Goal: Transaction & Acquisition: Purchase product/service

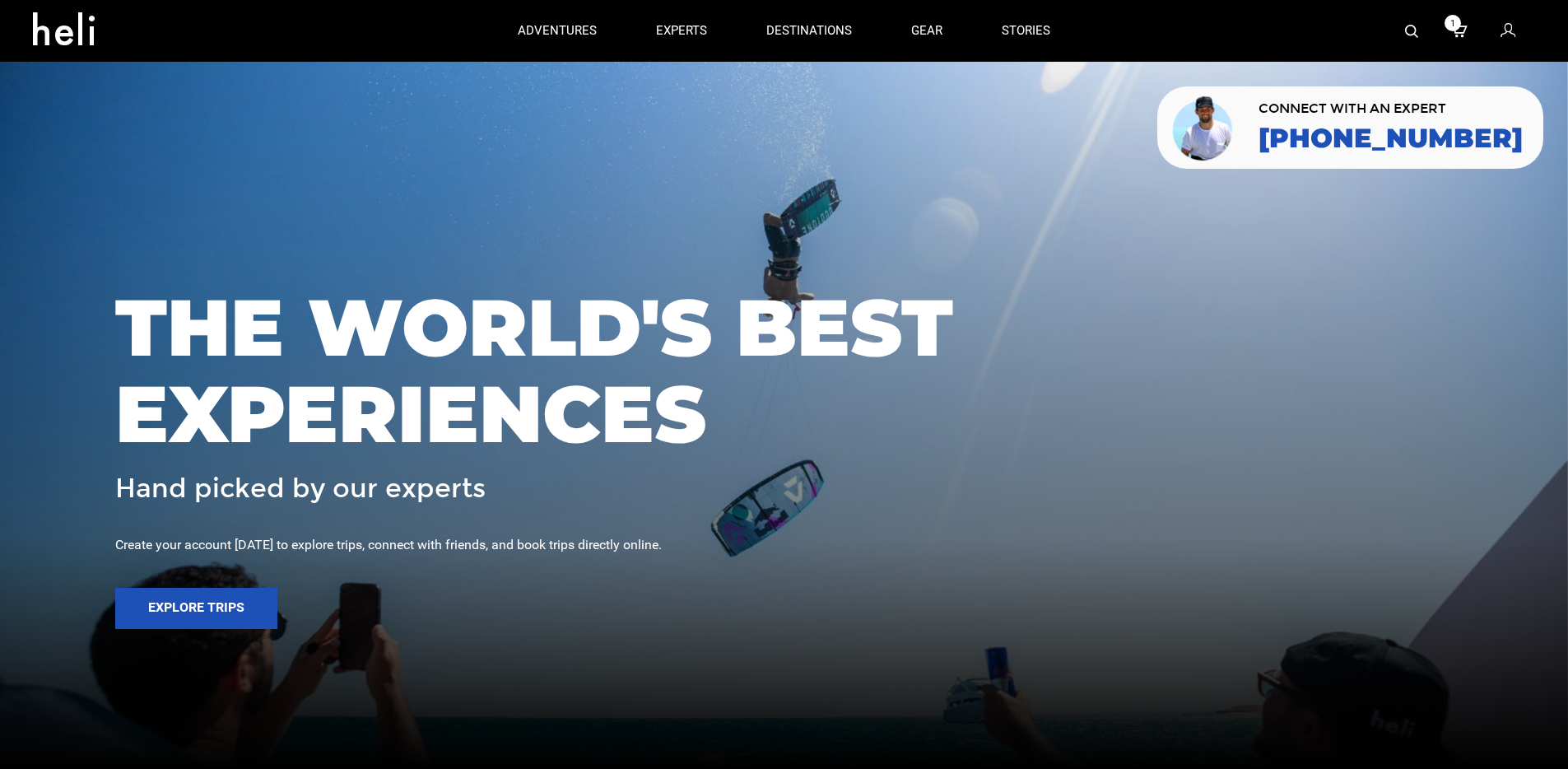
click at [1505, 31] on icon at bounding box center [1509, 32] width 15 height 22
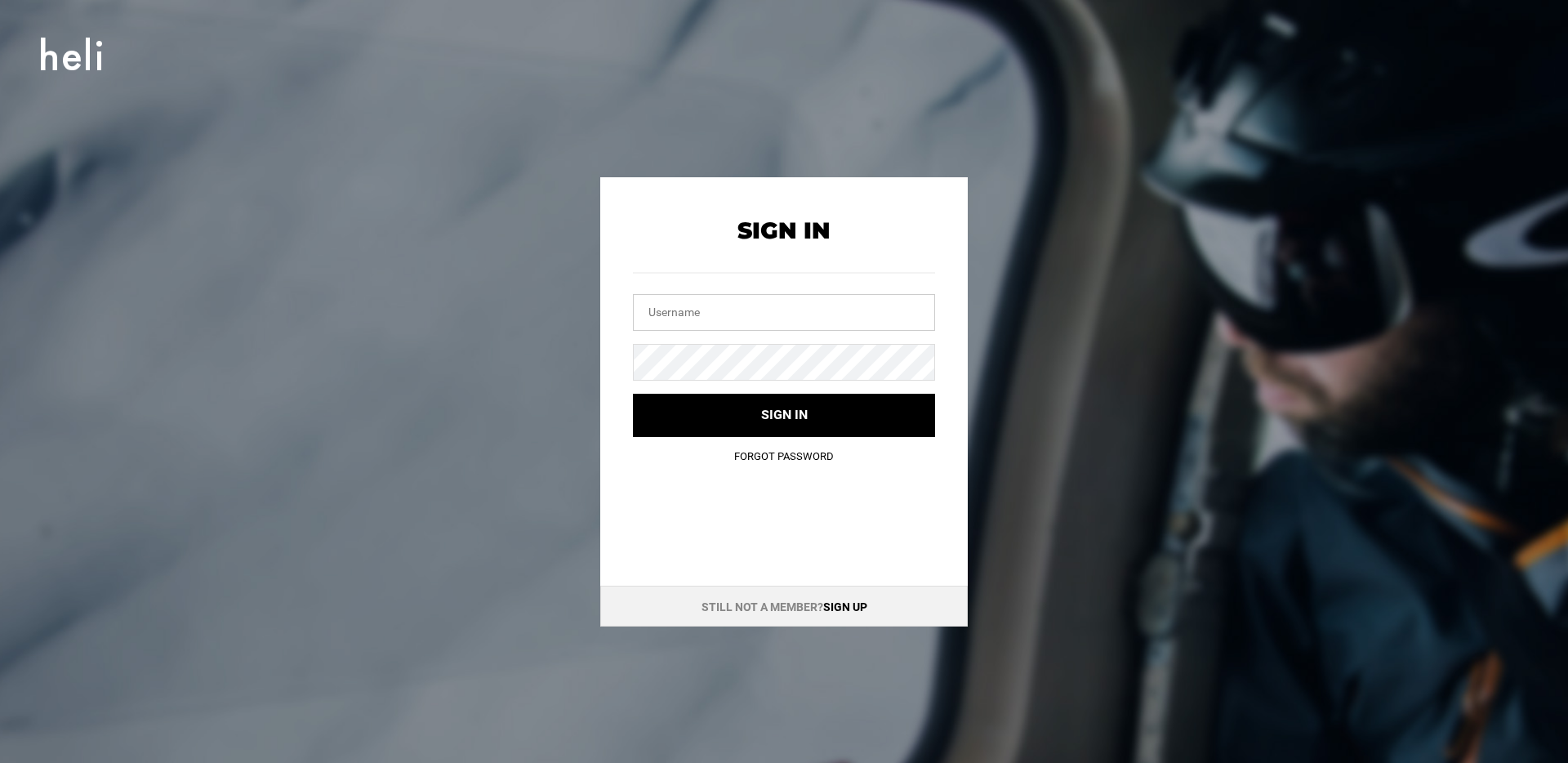
click at [720, 318] on input "text" at bounding box center [784, 312] width 302 height 37
type input "[PERSON_NAME][EMAIL_ADDRESS][DOMAIN_NAME]"
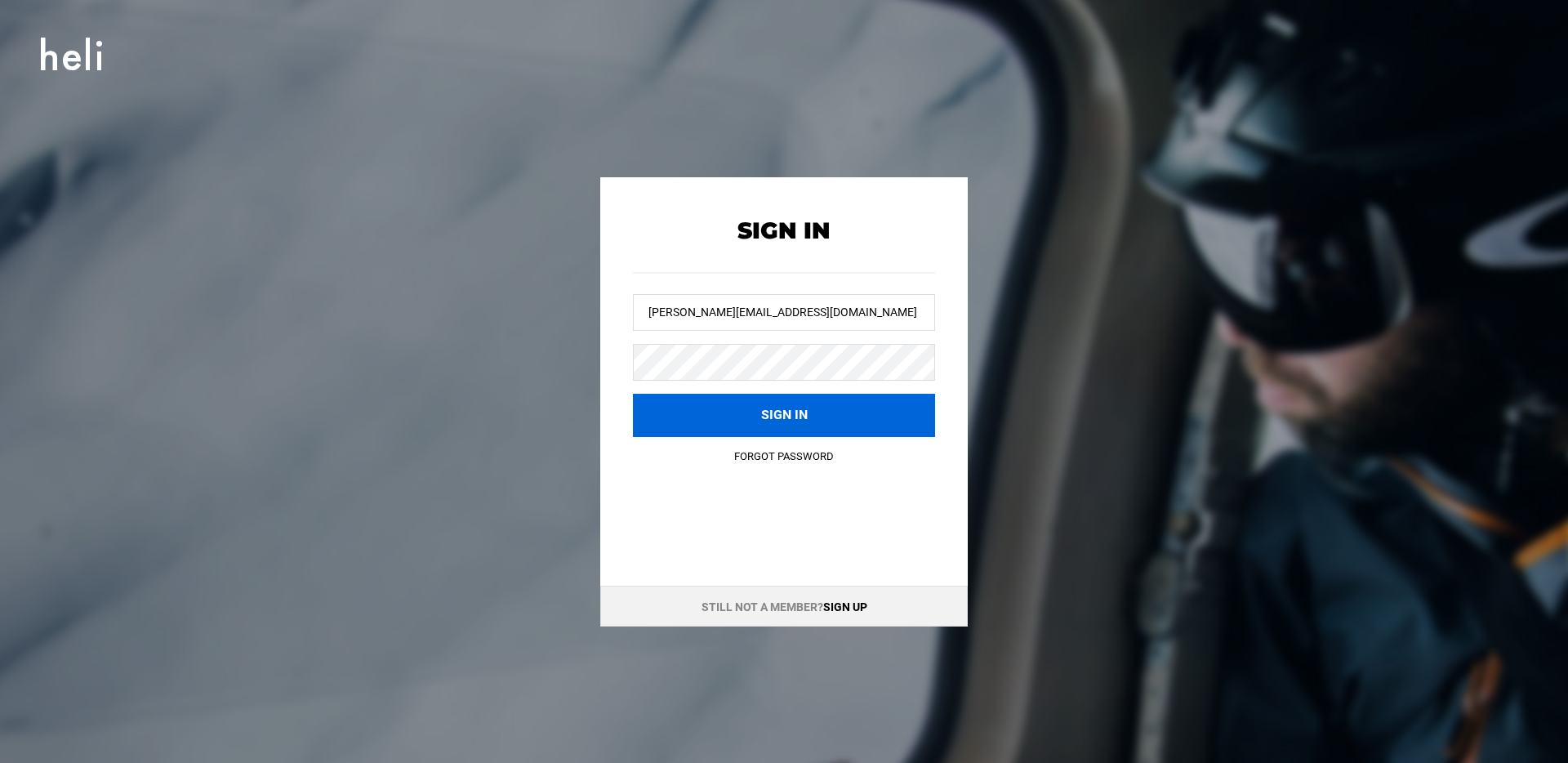
click at [672, 419] on button "Sign in" at bounding box center [784, 415] width 302 height 43
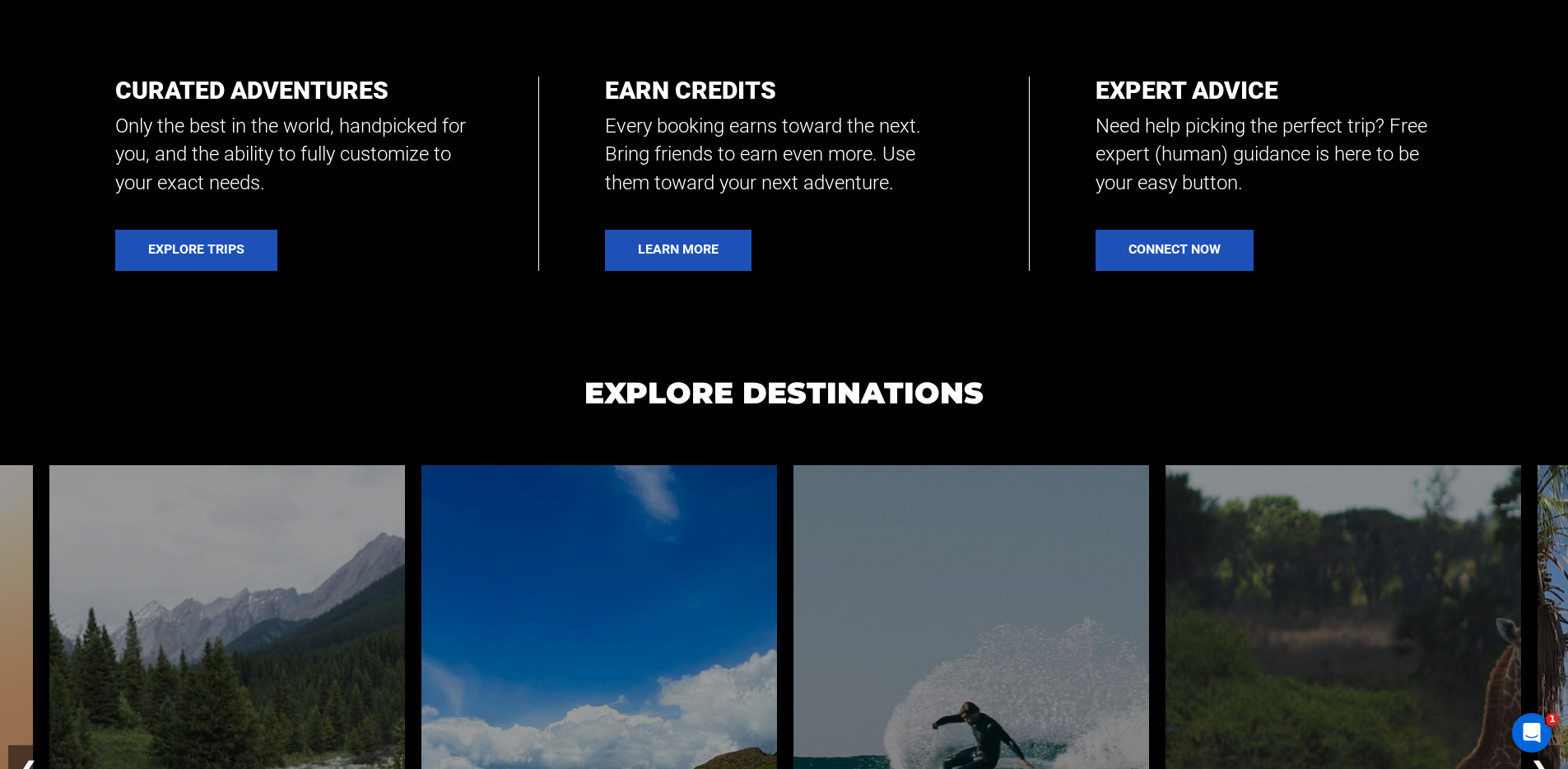
scroll to position [1121, 0]
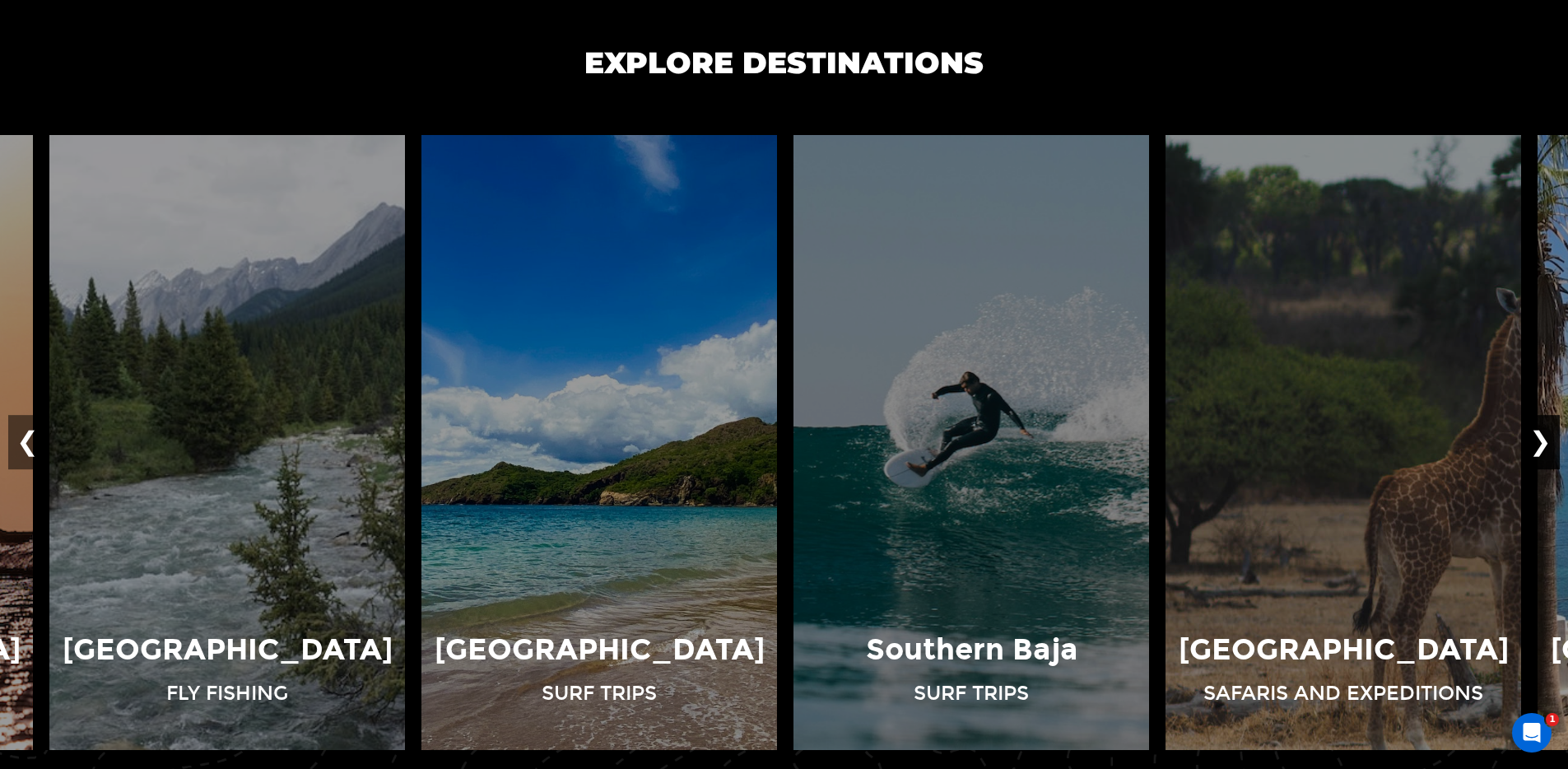
click at [1542, 438] on button "❯" at bounding box center [1540, 443] width 38 height 54
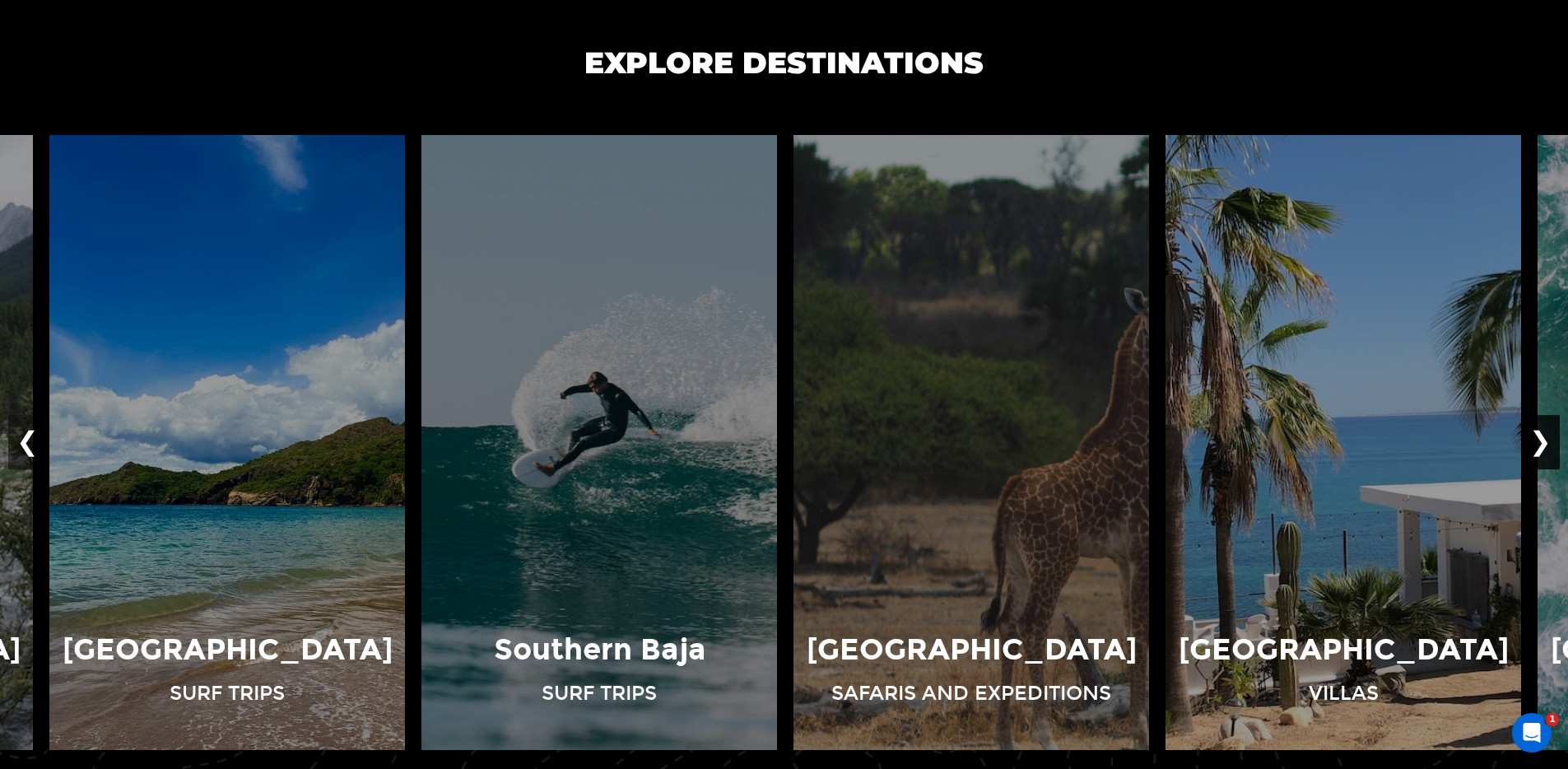
click at [1542, 438] on button "❯" at bounding box center [1540, 443] width 38 height 54
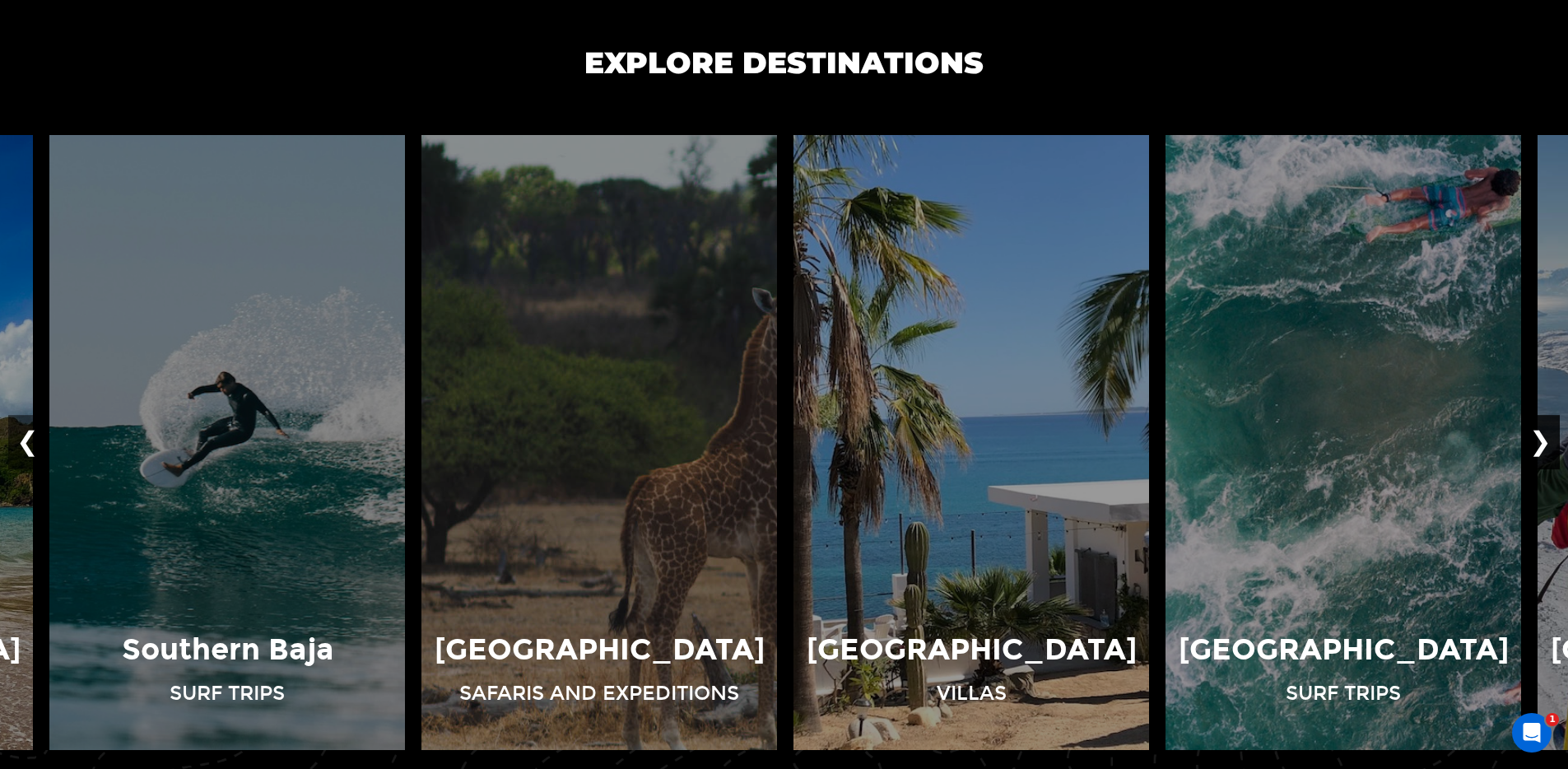
click at [1542, 438] on button "❯" at bounding box center [1540, 443] width 38 height 54
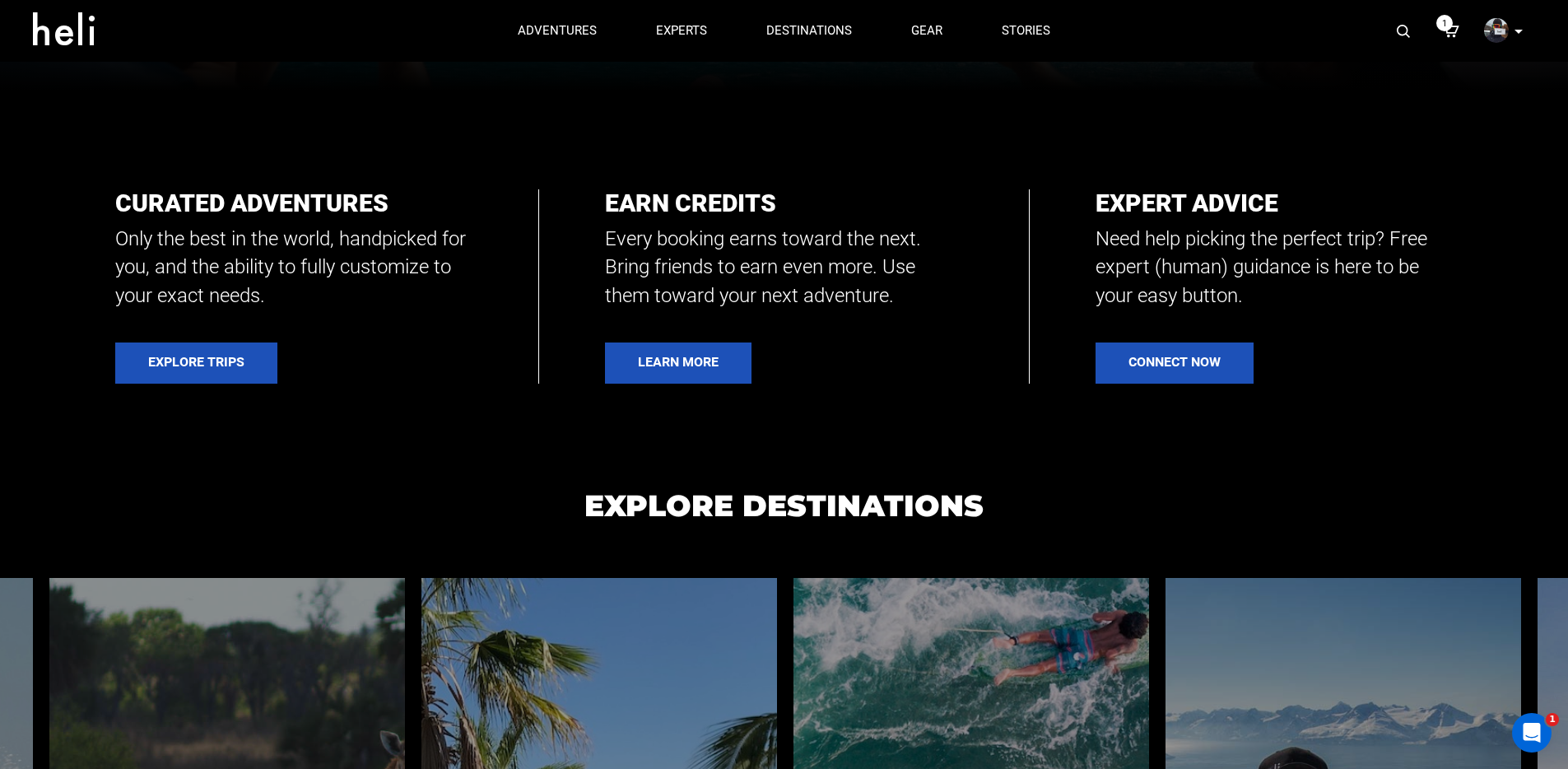
scroll to position [131, 0]
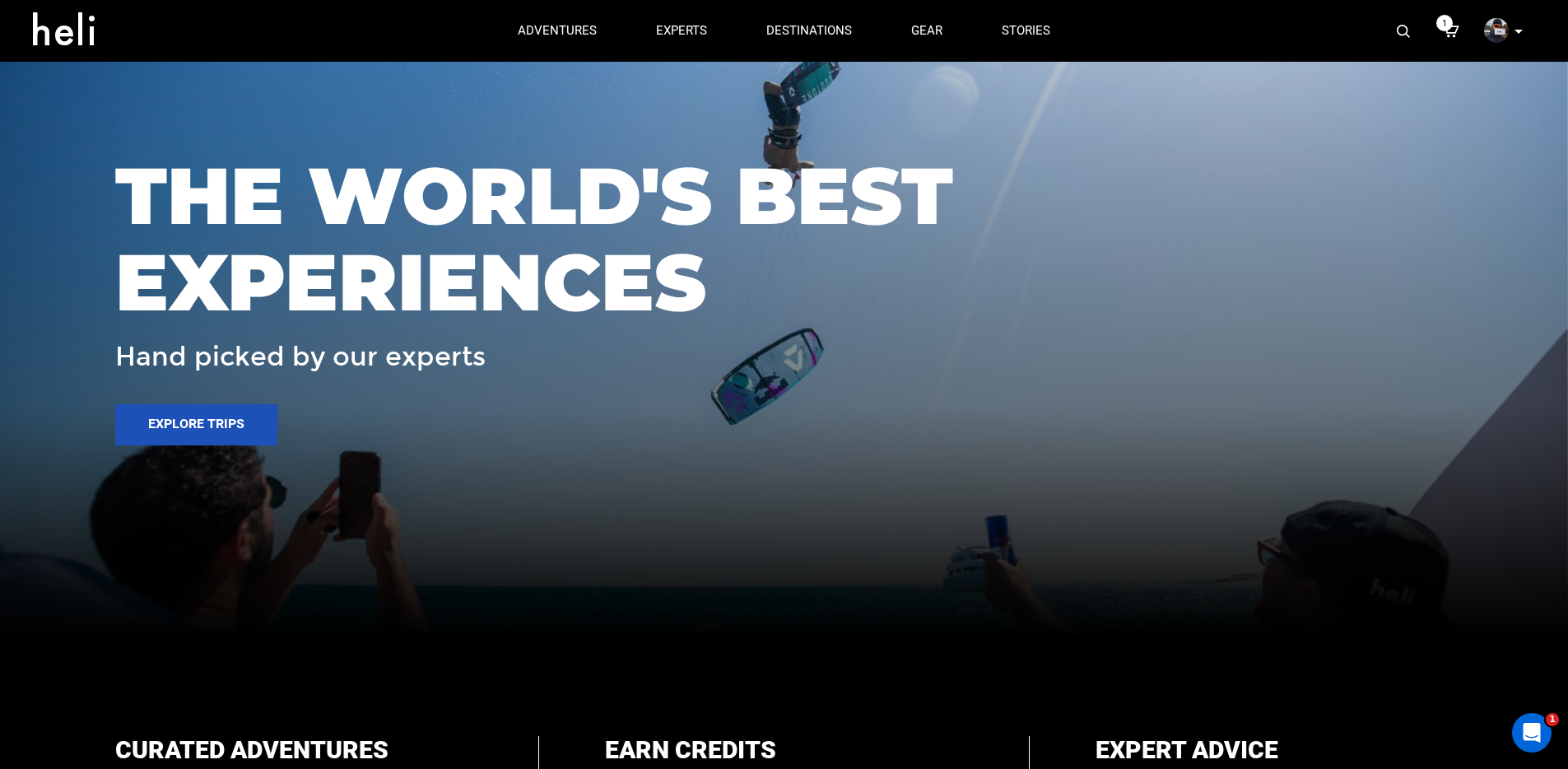
click at [1404, 29] on img at bounding box center [1404, 32] width 13 height 13
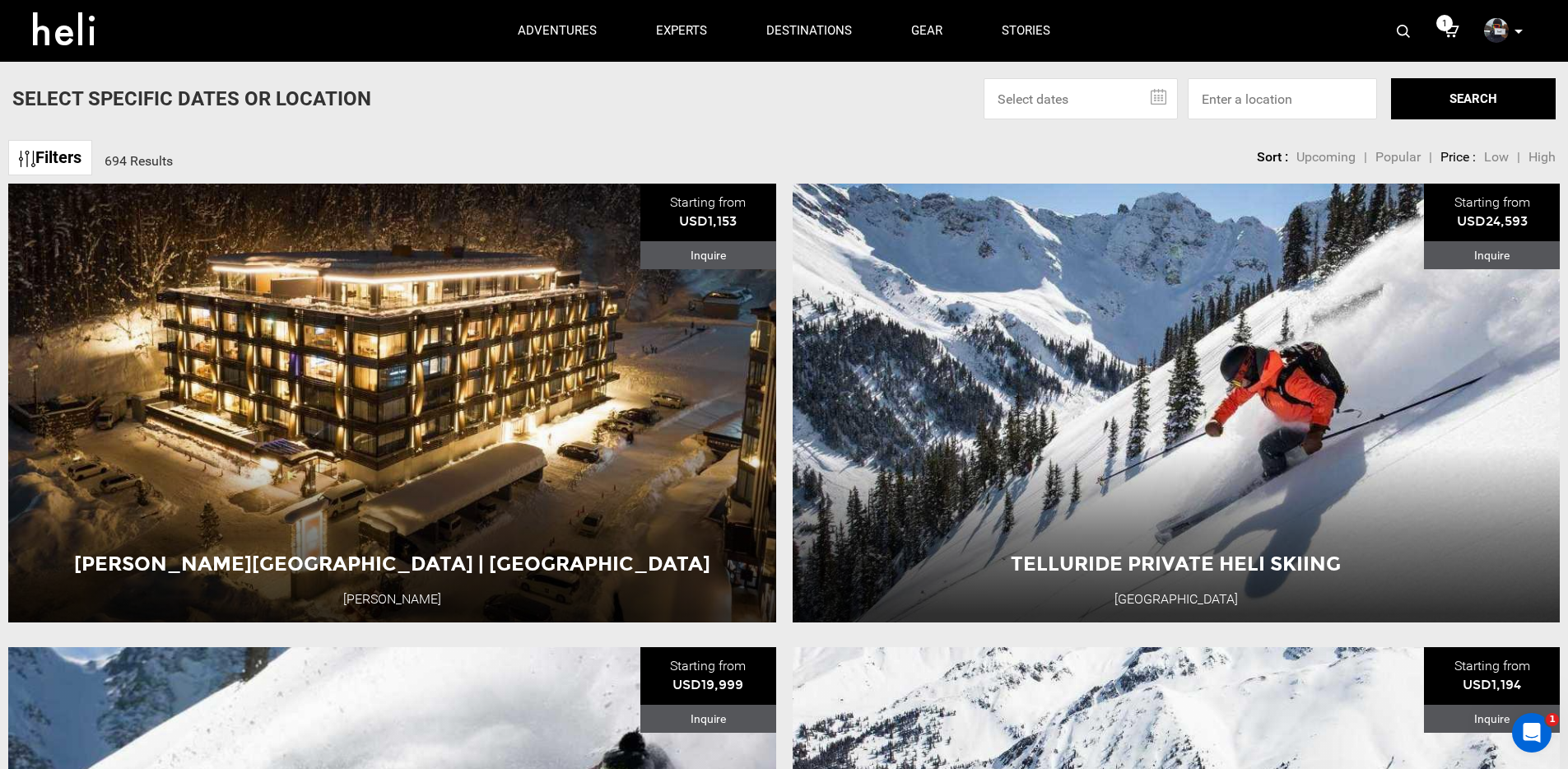
click at [1519, 32] on icon at bounding box center [1519, 31] width 8 height 4
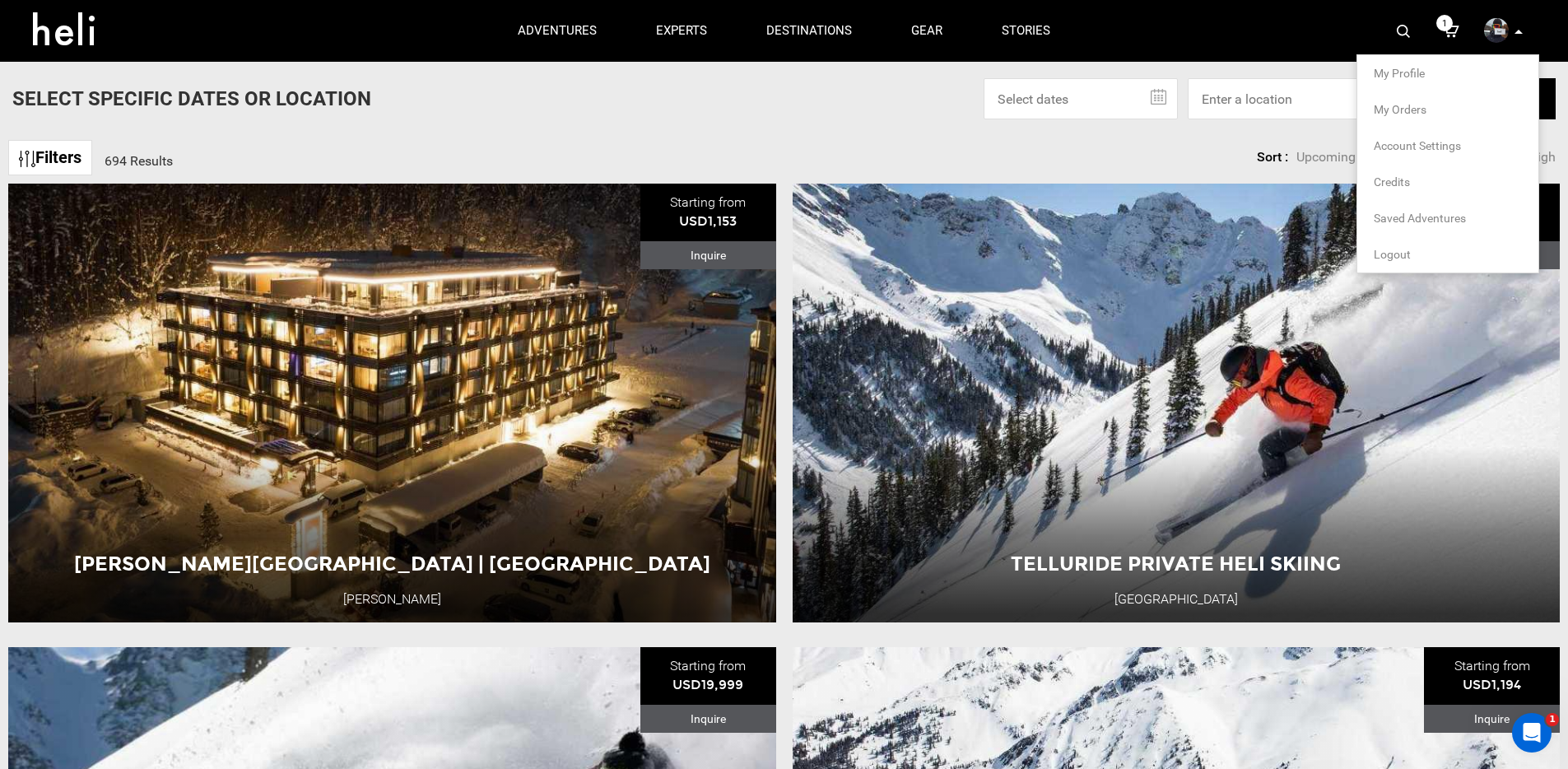
click at [1414, 146] on span "Account Settings" at bounding box center [1417, 146] width 87 height 13
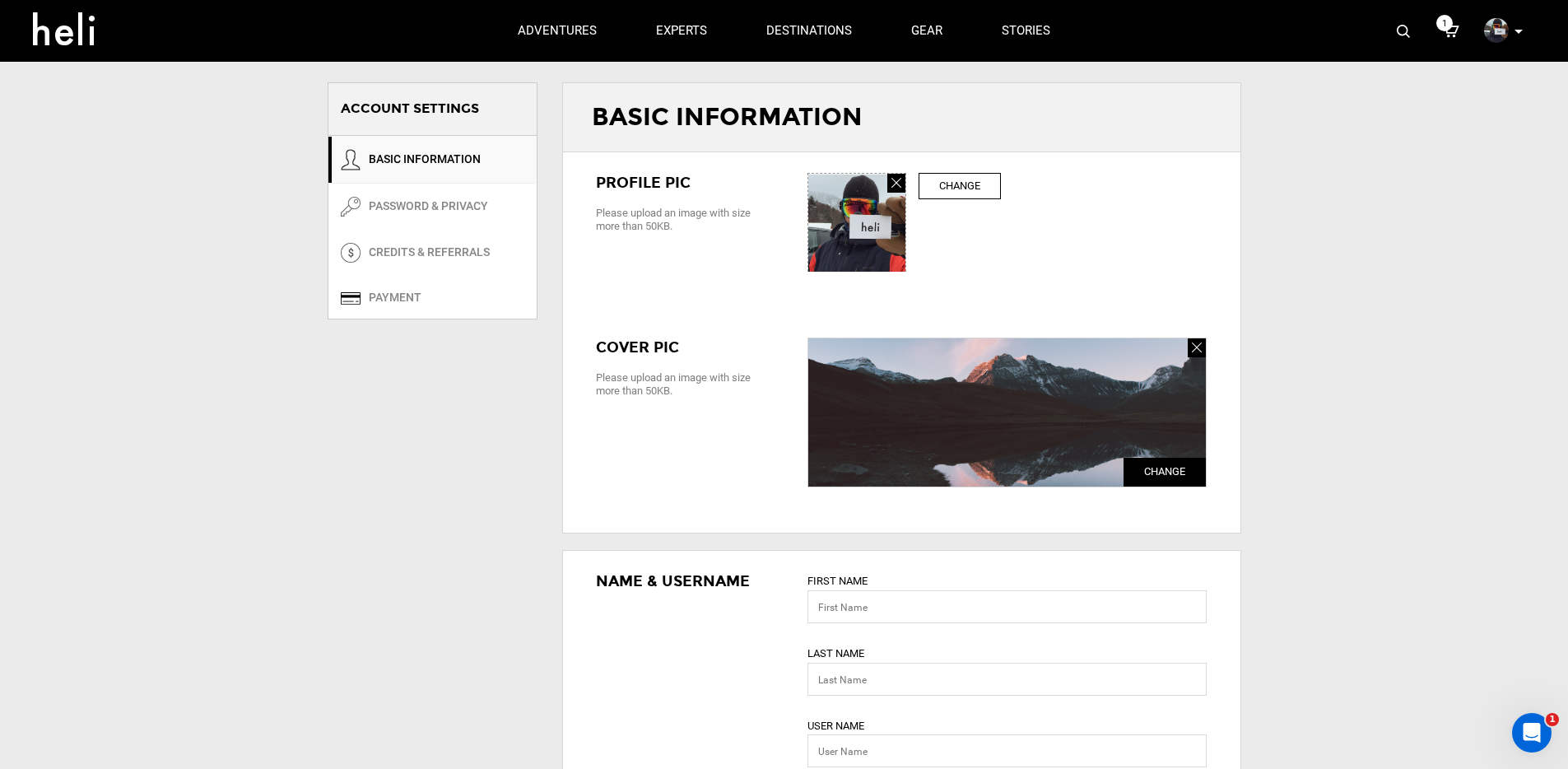
type input "[PERSON_NAME]"
type input "VT > [GEOGRAPHIC_DATA]"
type input "[PERSON_NAME][EMAIL_ADDRESS][DOMAIN_NAME]"
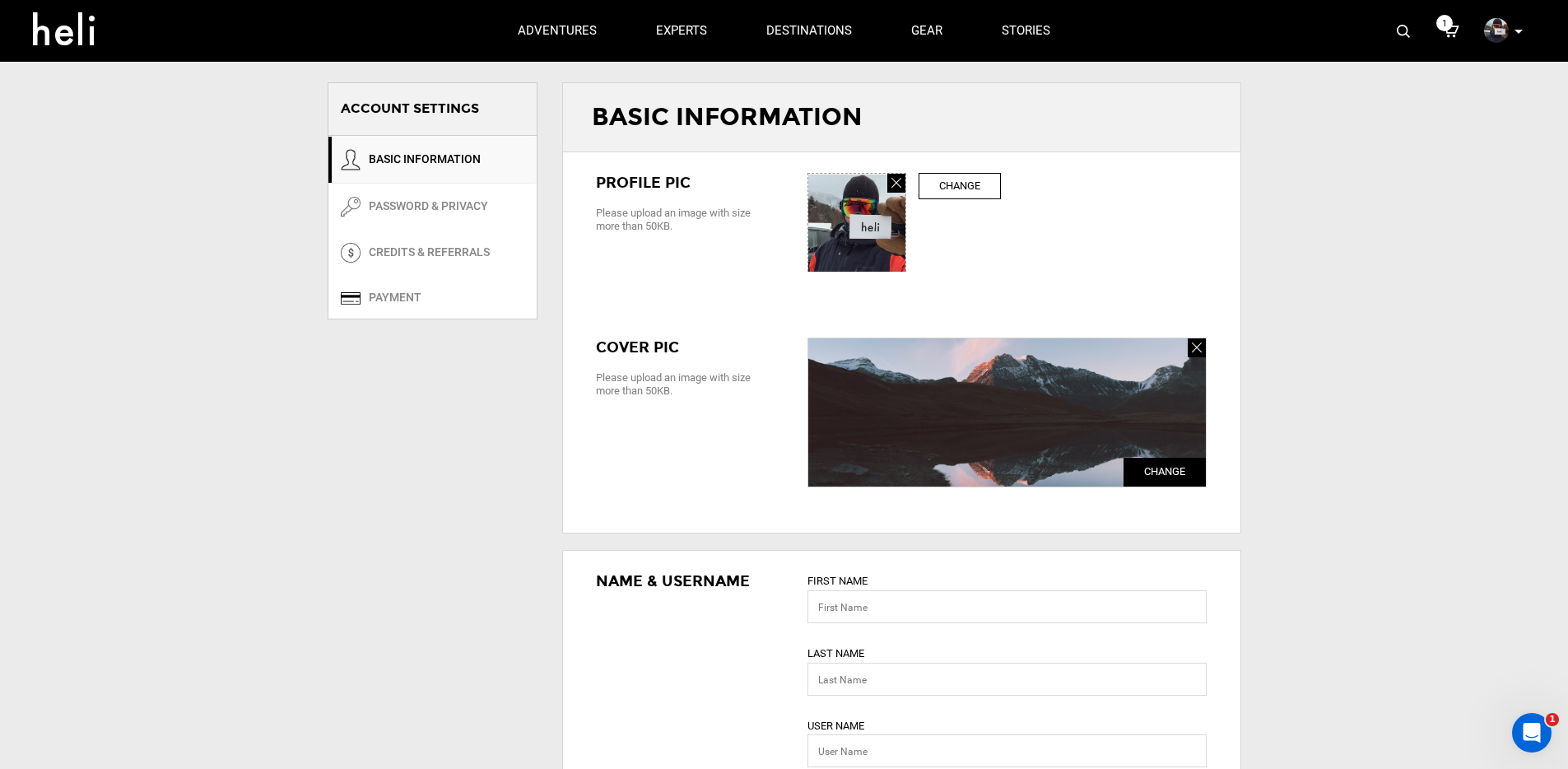
type input "[PHONE_NUMBER]"
click at [456, 222] on link "PASSWORD & PRIVACY" at bounding box center [433, 206] width 208 height 46
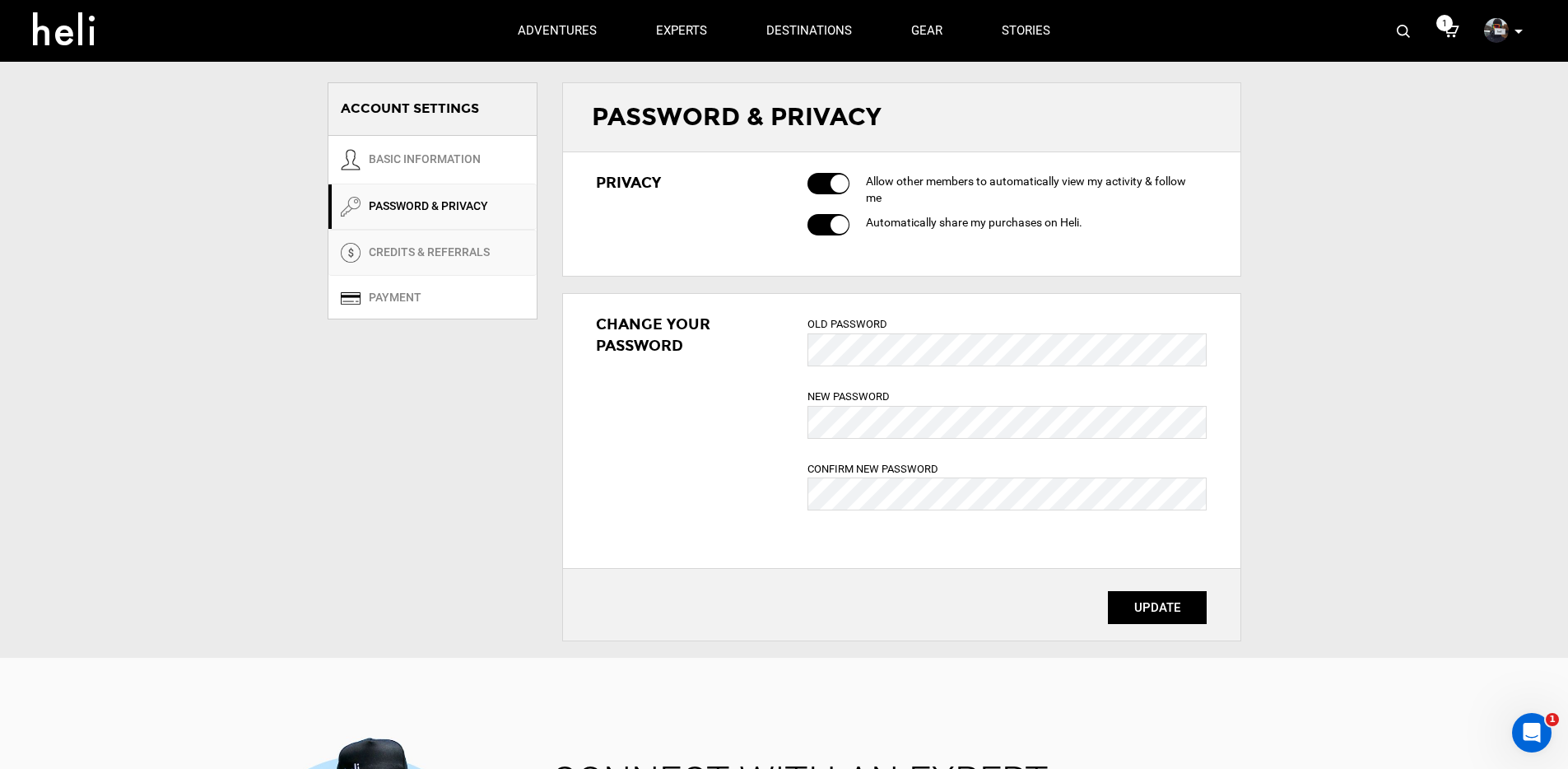
click at [431, 259] on link "CREDITS & REFERRALS" at bounding box center [433, 252] width 208 height 46
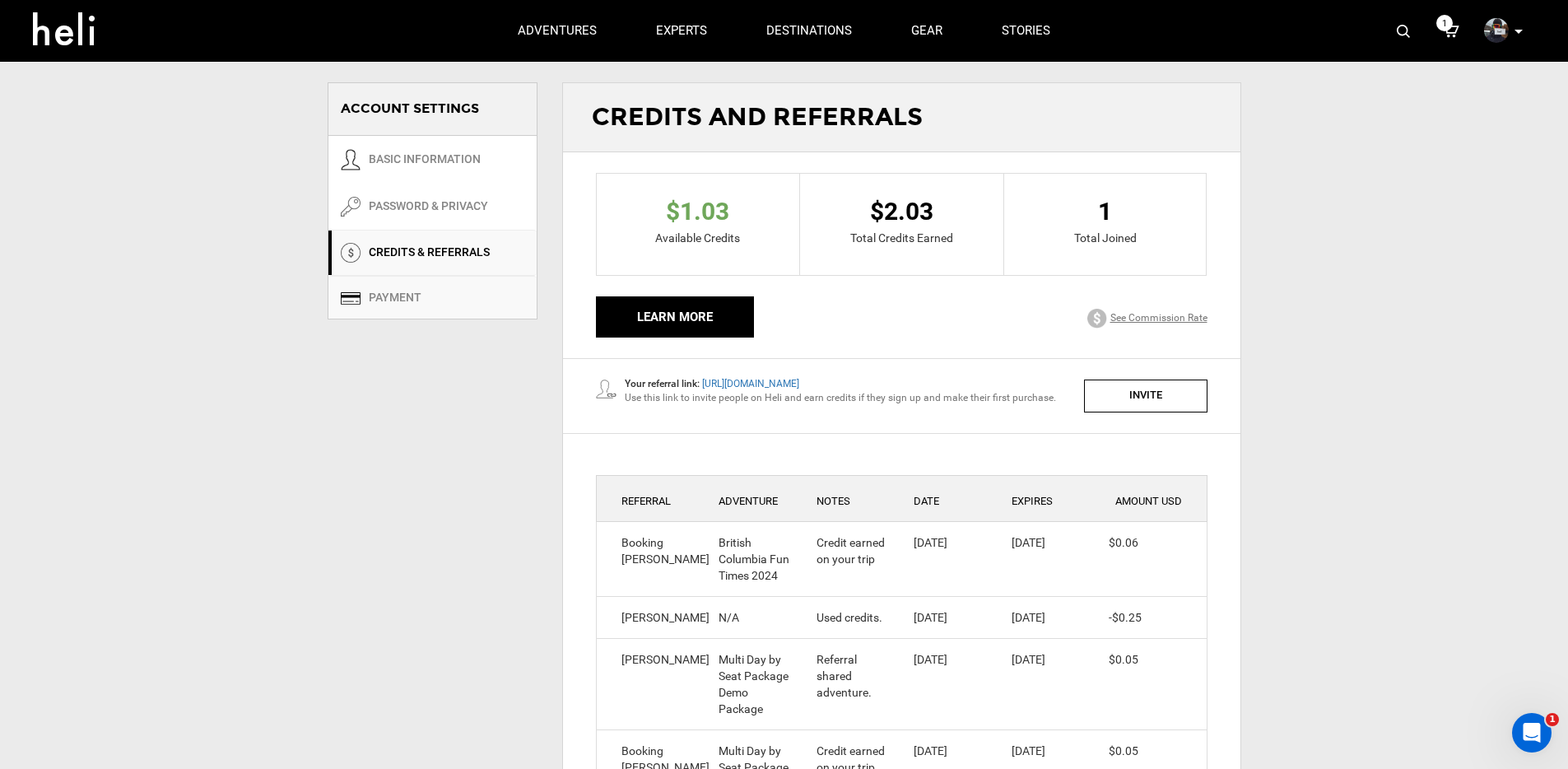
click at [396, 300] on link "Payment" at bounding box center [433, 297] width 208 height 43
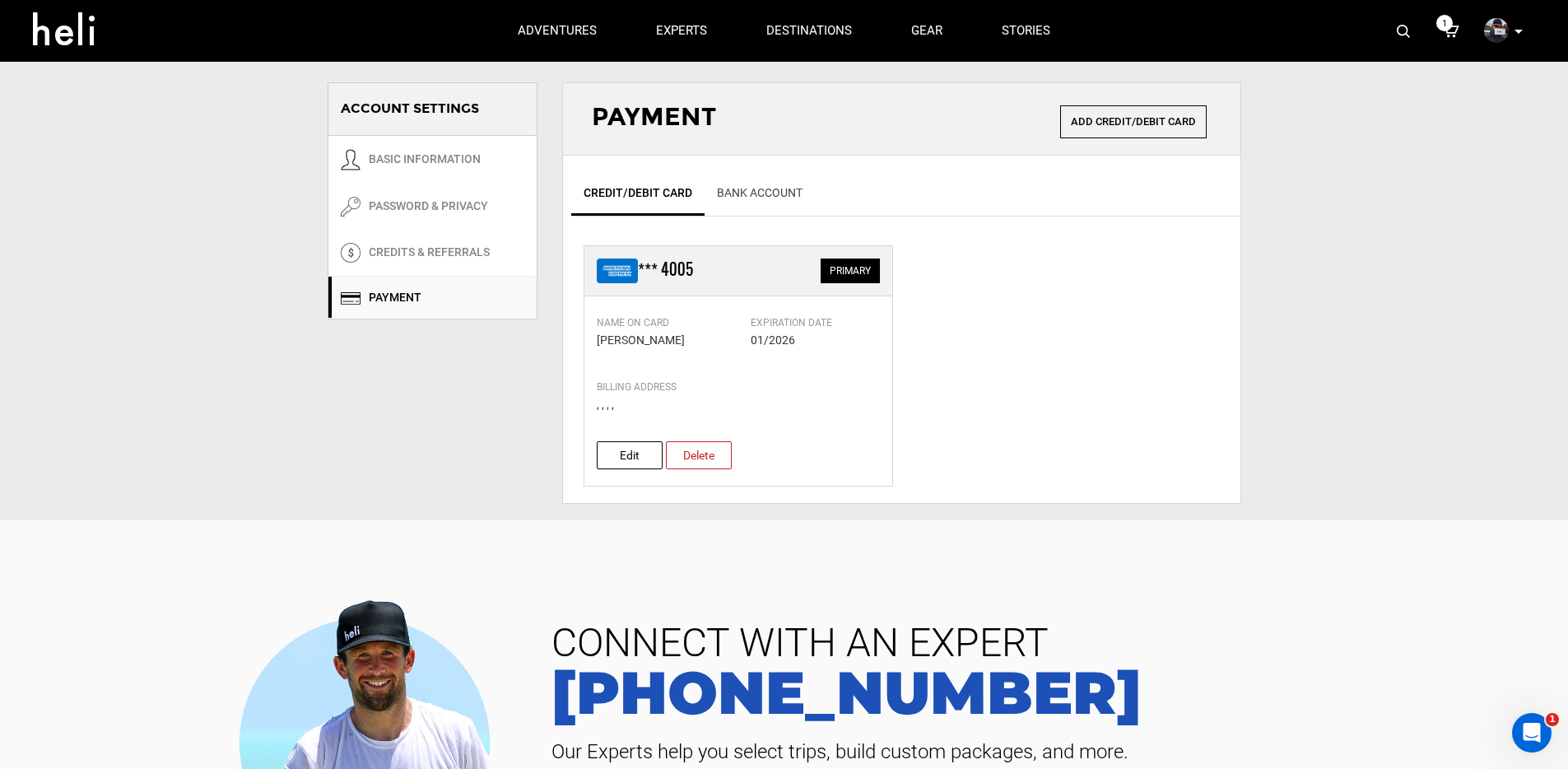
click at [1451, 32] on icon at bounding box center [1452, 32] width 17 height 22
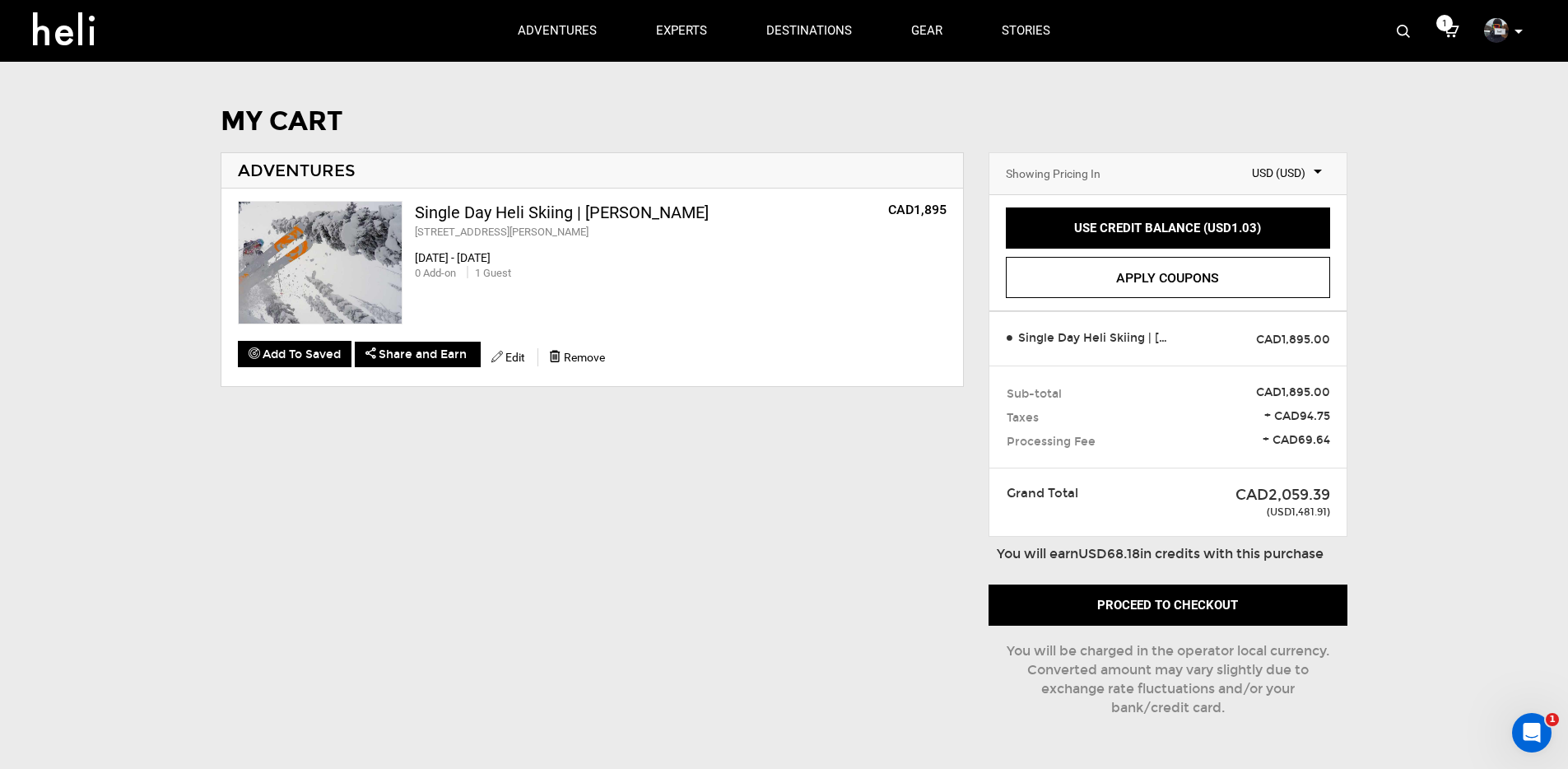
click at [1517, 30] on icon at bounding box center [1519, 31] width 8 height 4
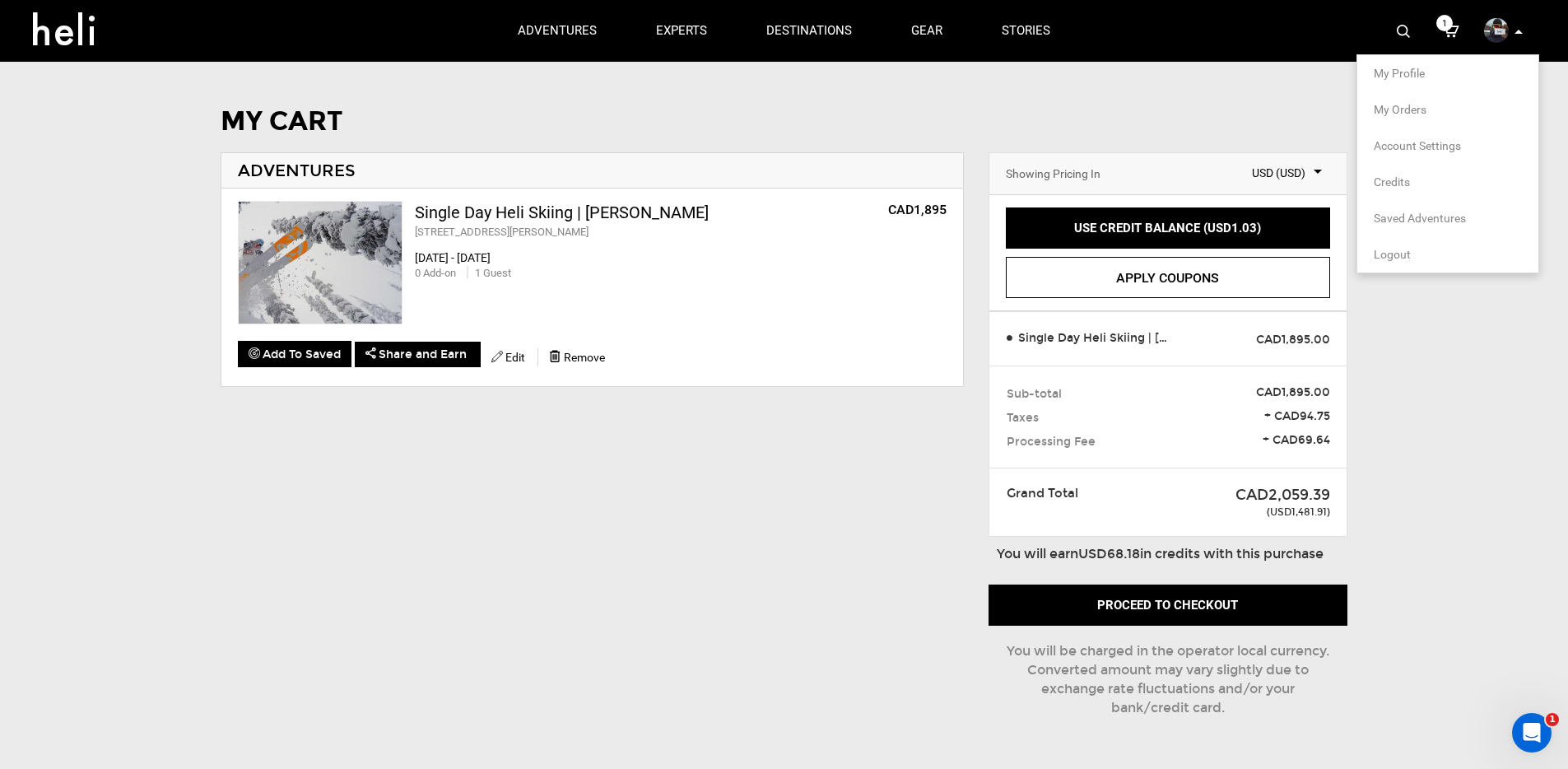
click at [1517, 30] on icon at bounding box center [1519, 31] width 8 height 4
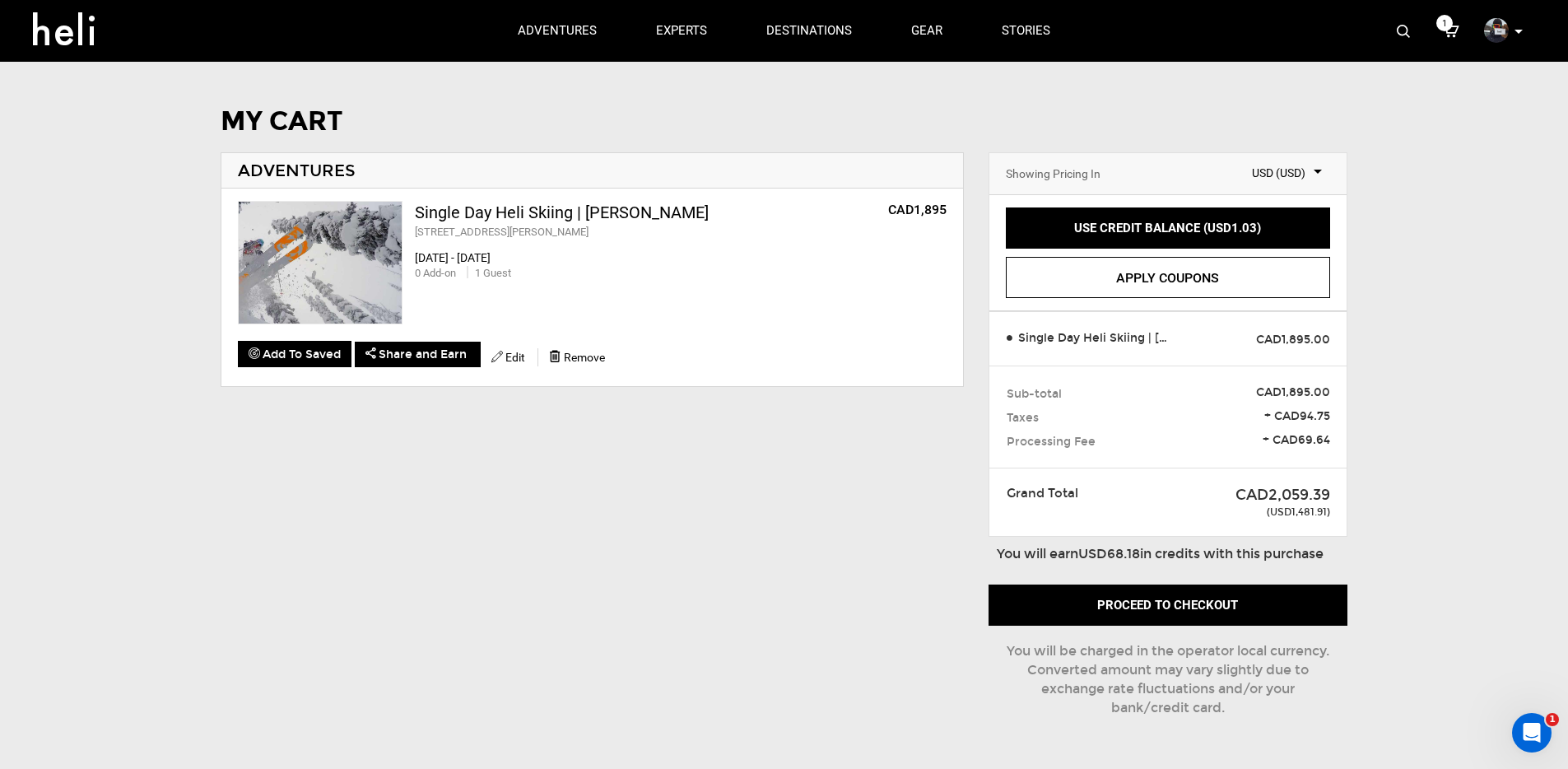
click at [1522, 29] on icon at bounding box center [1519, 31] width 8 height 4
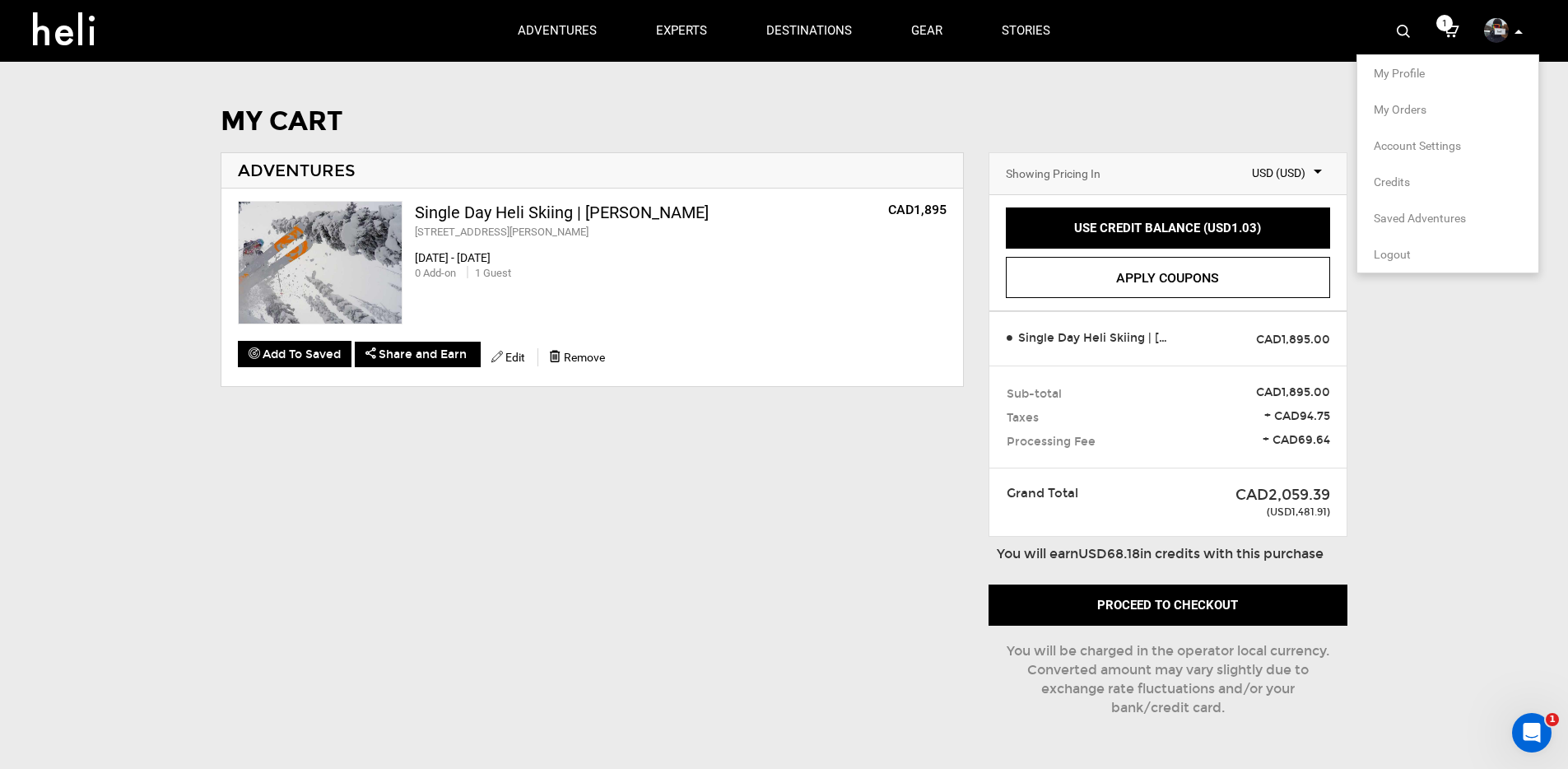
click at [921, 124] on h1 "MY CART" at bounding box center [784, 121] width 1127 height 28
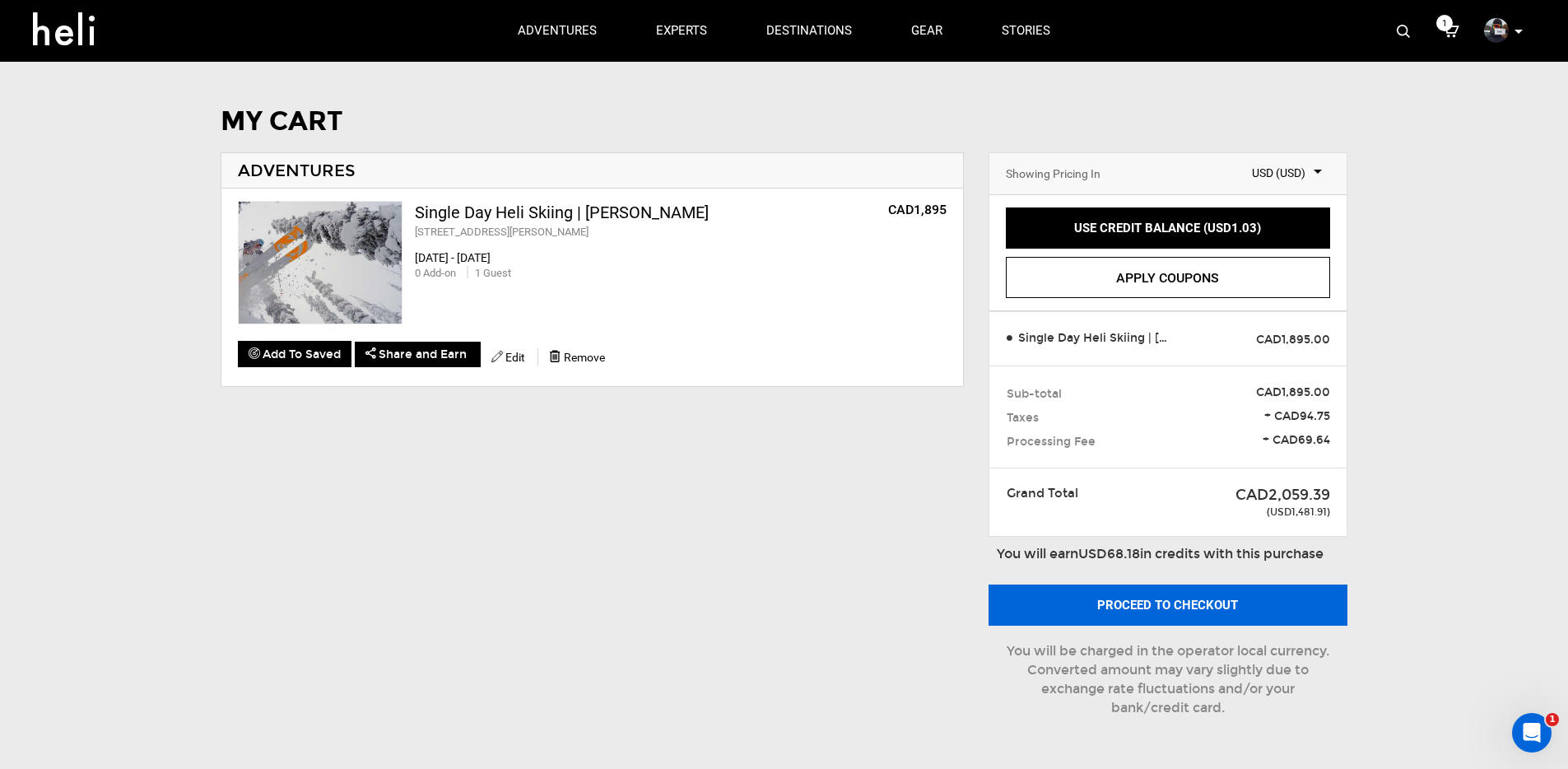
click at [1151, 597] on button "Proceed to checkout" at bounding box center [1168, 605] width 359 height 41
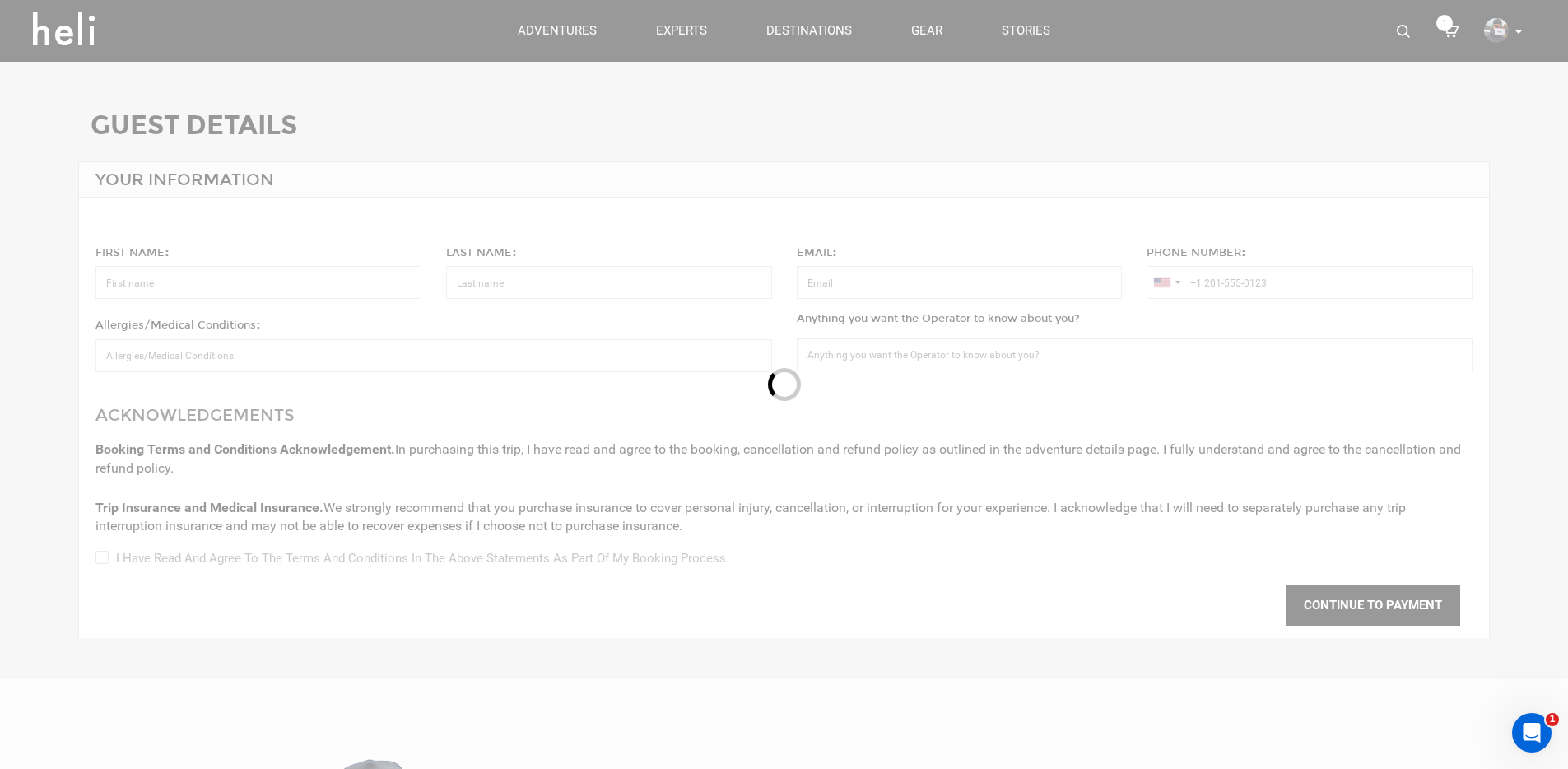
type input "[PERSON_NAME]"
type input "[PERSON_NAME][EMAIL_ADDRESS][DOMAIN_NAME]"
type input "[PHONE_NUMBER]"
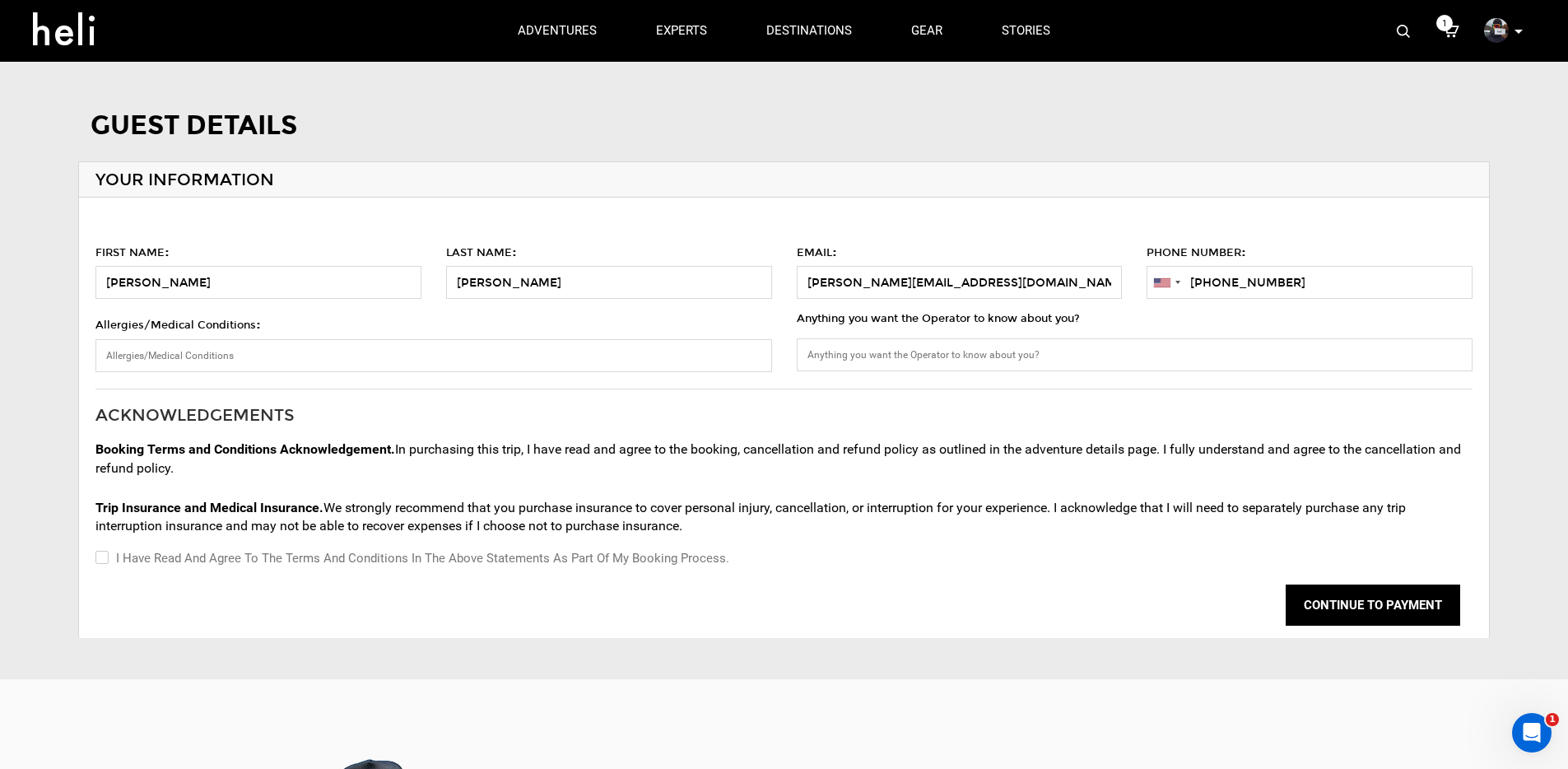
click at [127, 565] on label "I have read and agree to the terms and conditions in the above statements as pa…" at bounding box center [412, 558] width 634 height 20
click at [106, 565] on input "I have read and agree to the terms and conditions in the above statements as pa…" at bounding box center [100, 558] width 11 height 20
checkbox input "true"
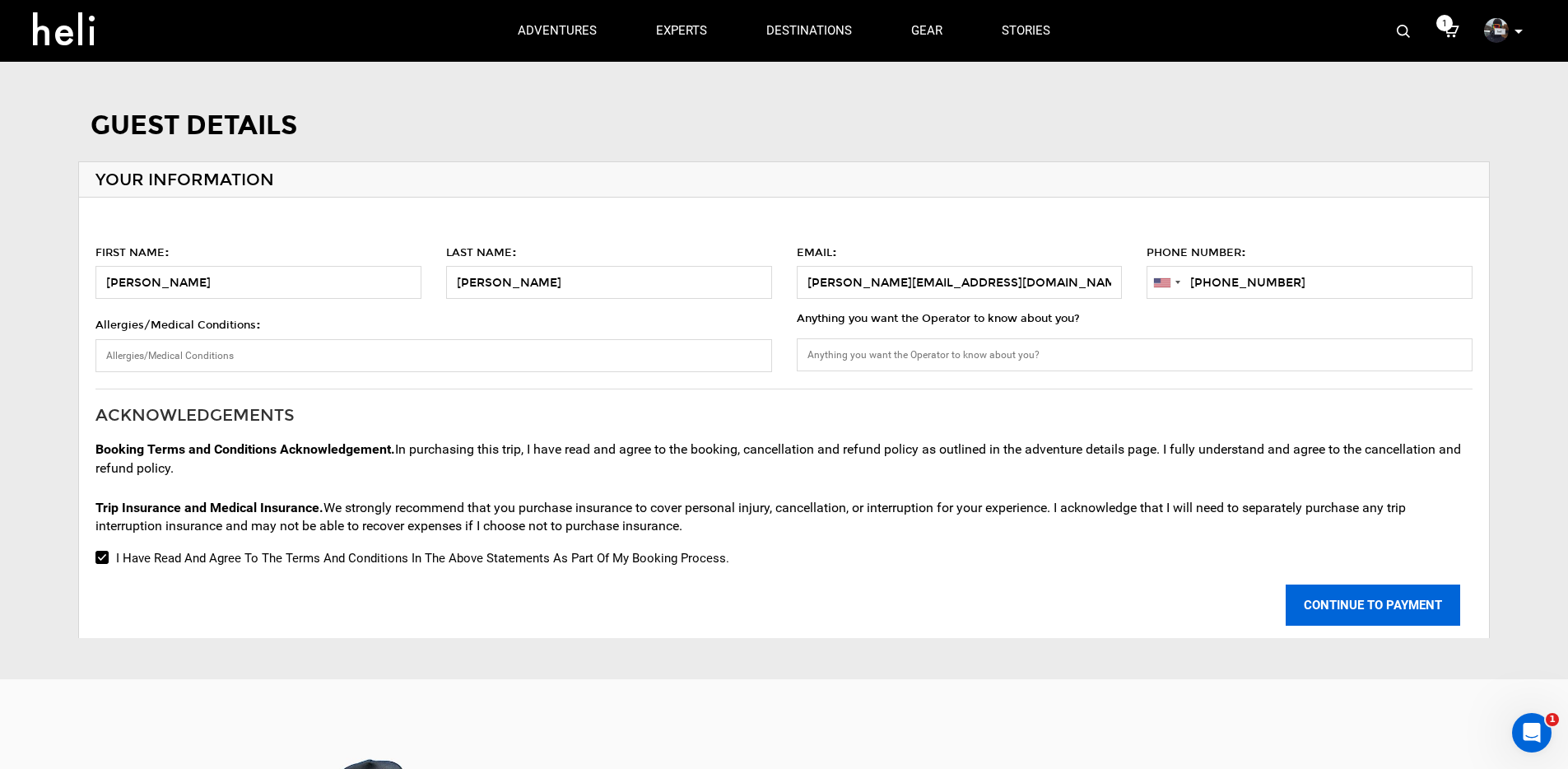
click at [1327, 602] on button "CONTINUE TO PAYMENT" at bounding box center [1373, 605] width 175 height 41
click at [1340, 613] on button "CONTINUE TO PAYMENT" at bounding box center [1373, 605] width 175 height 41
click at [67, 33] on icon at bounding box center [69, 23] width 74 height 26
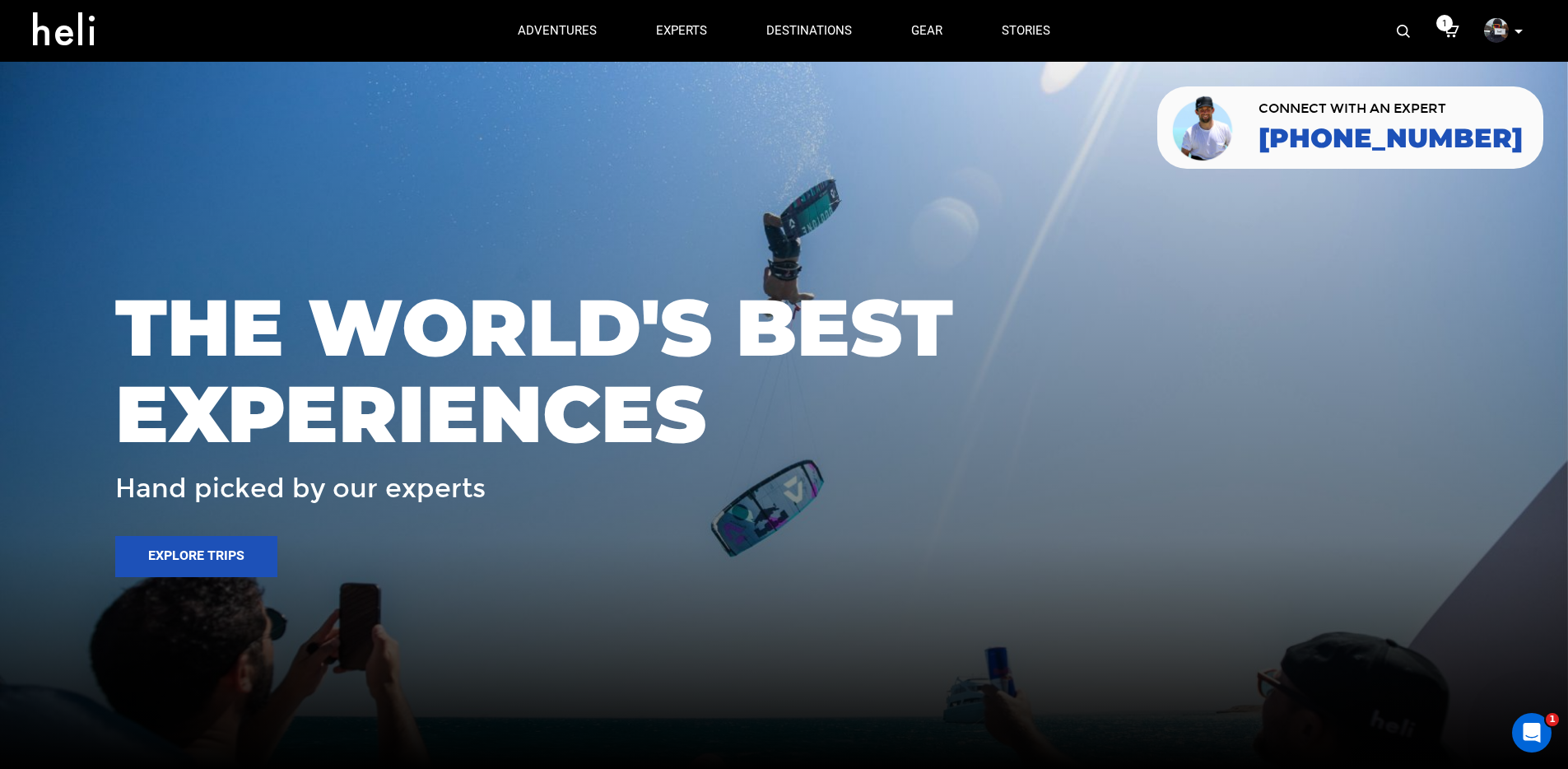
click at [1454, 25] on icon at bounding box center [1452, 32] width 17 height 22
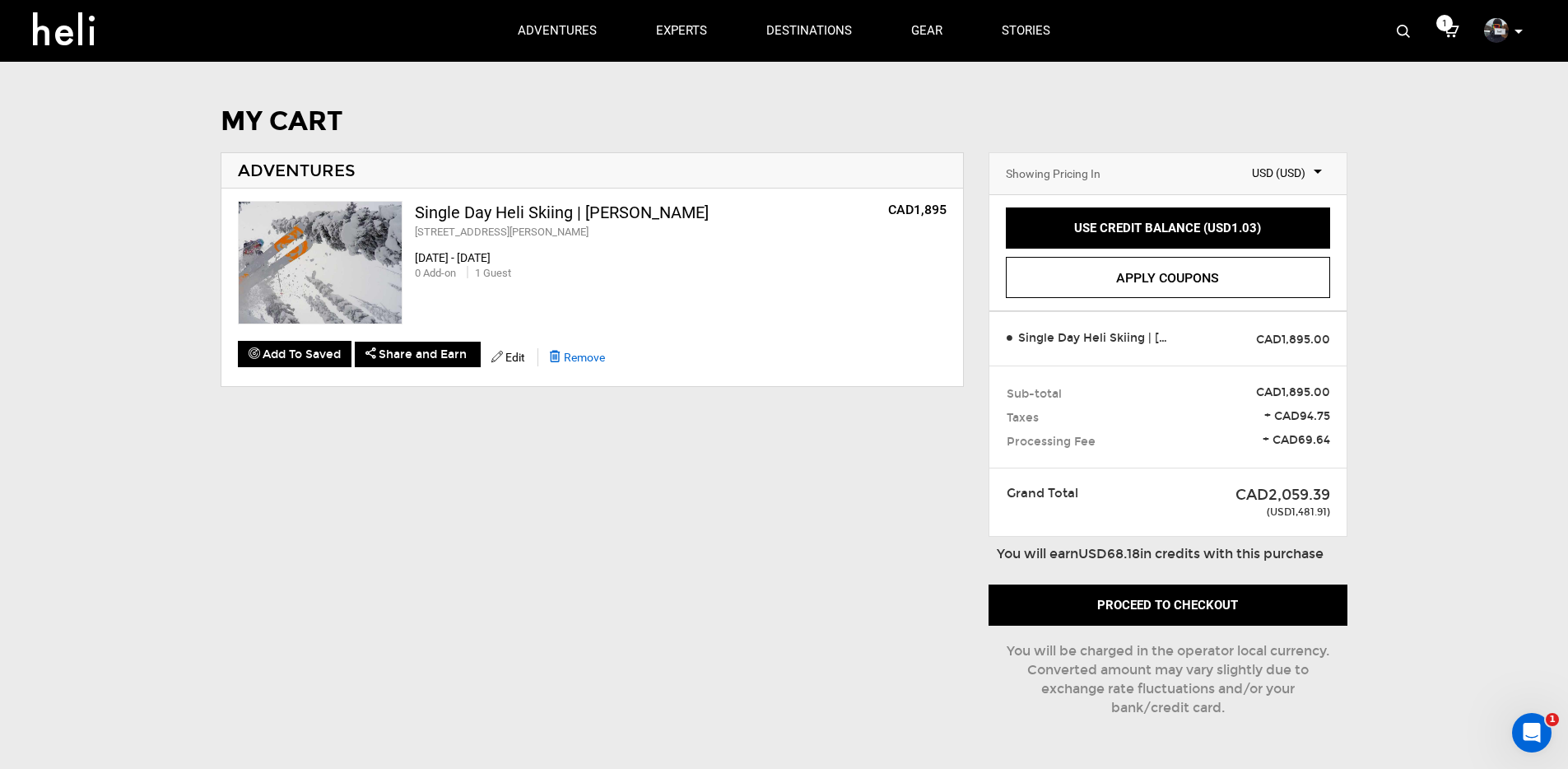
click at [599, 354] on span "Remove" at bounding box center [584, 357] width 41 height 13
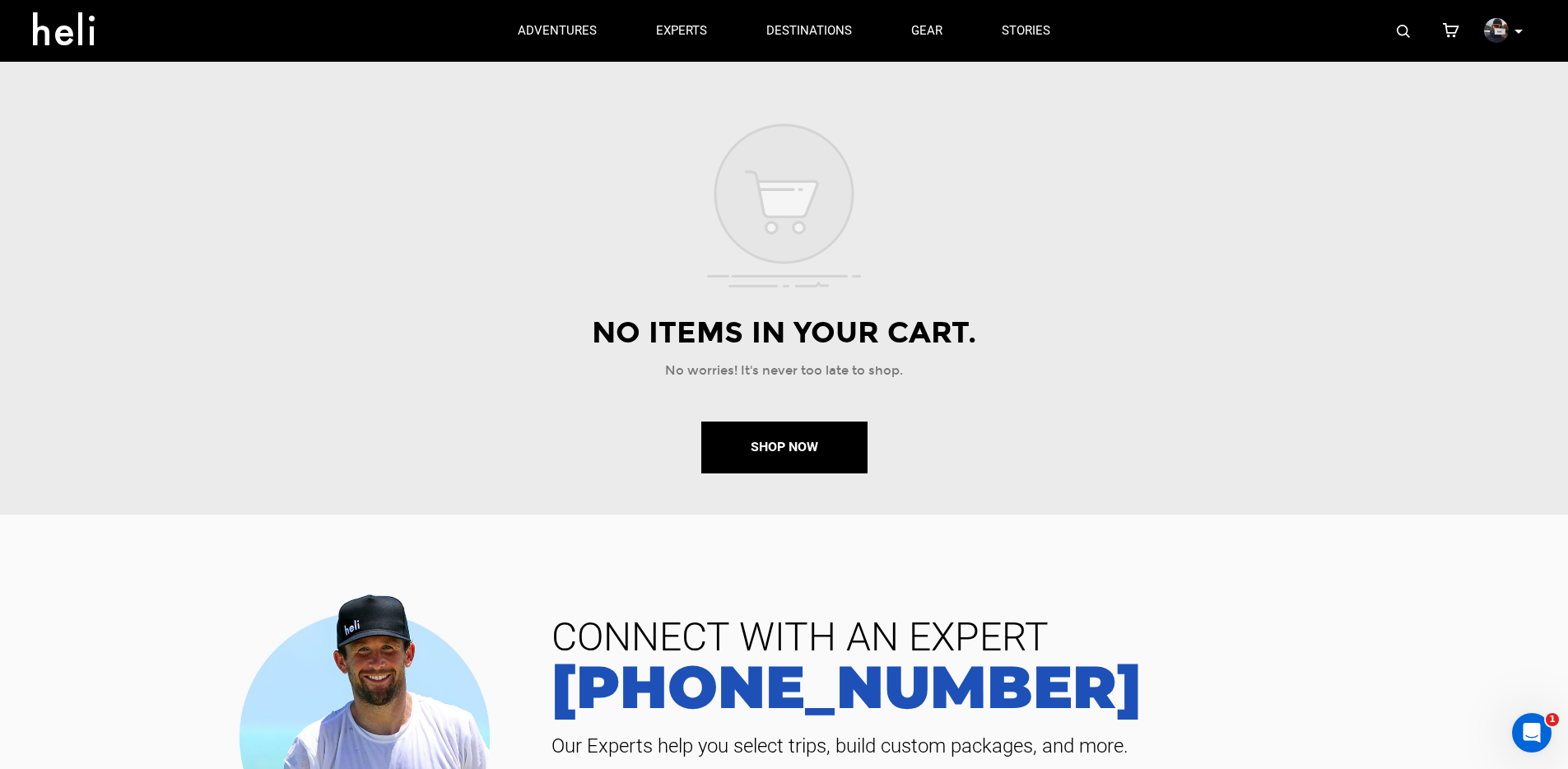
click at [984, 145] on div "No Items in your Cart. No worries! It's never too late to shop. Shop Now" at bounding box center [785, 298] width 939 height 382
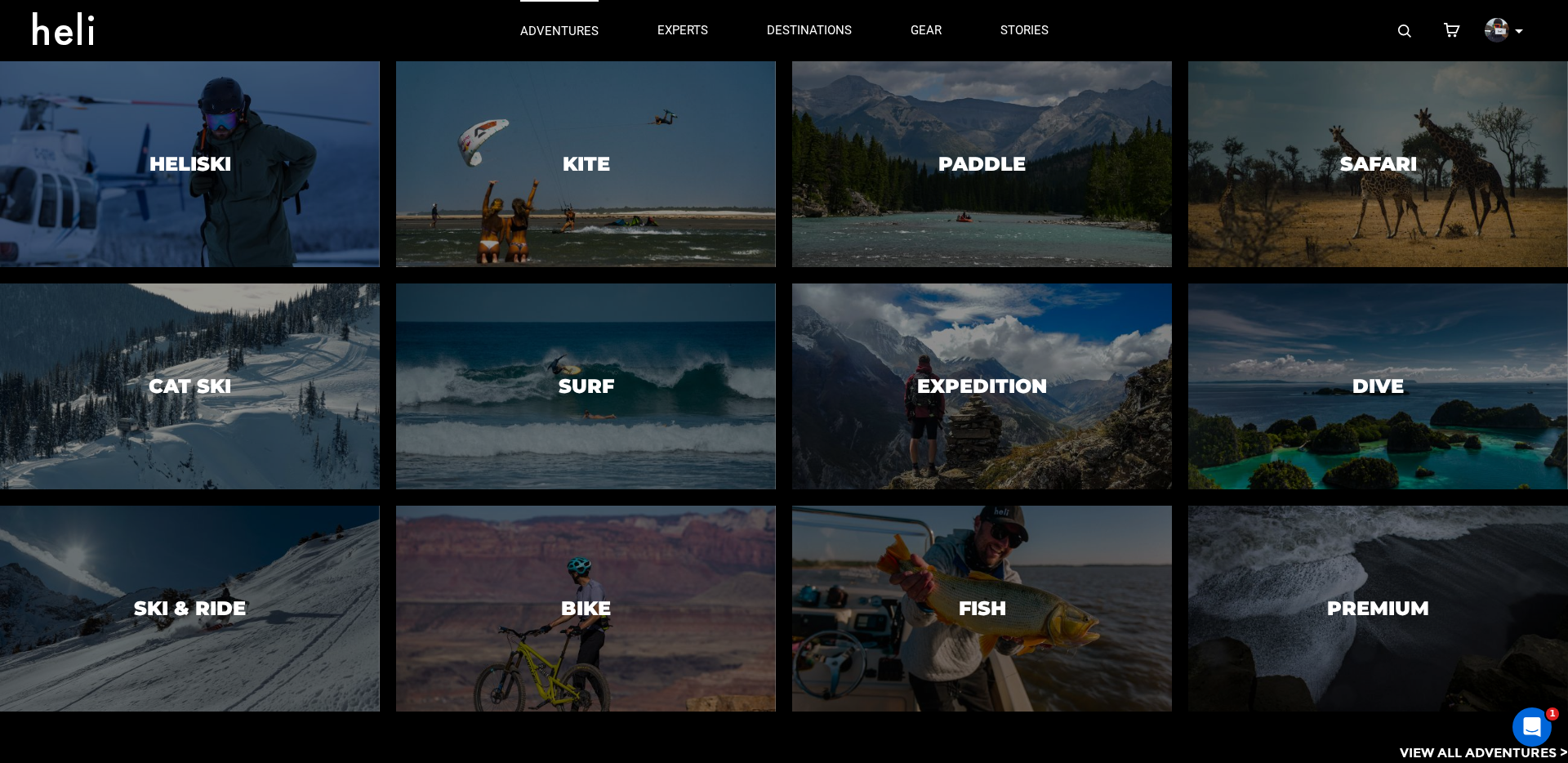
click at [577, 29] on p "adventures" at bounding box center [559, 32] width 78 height 17
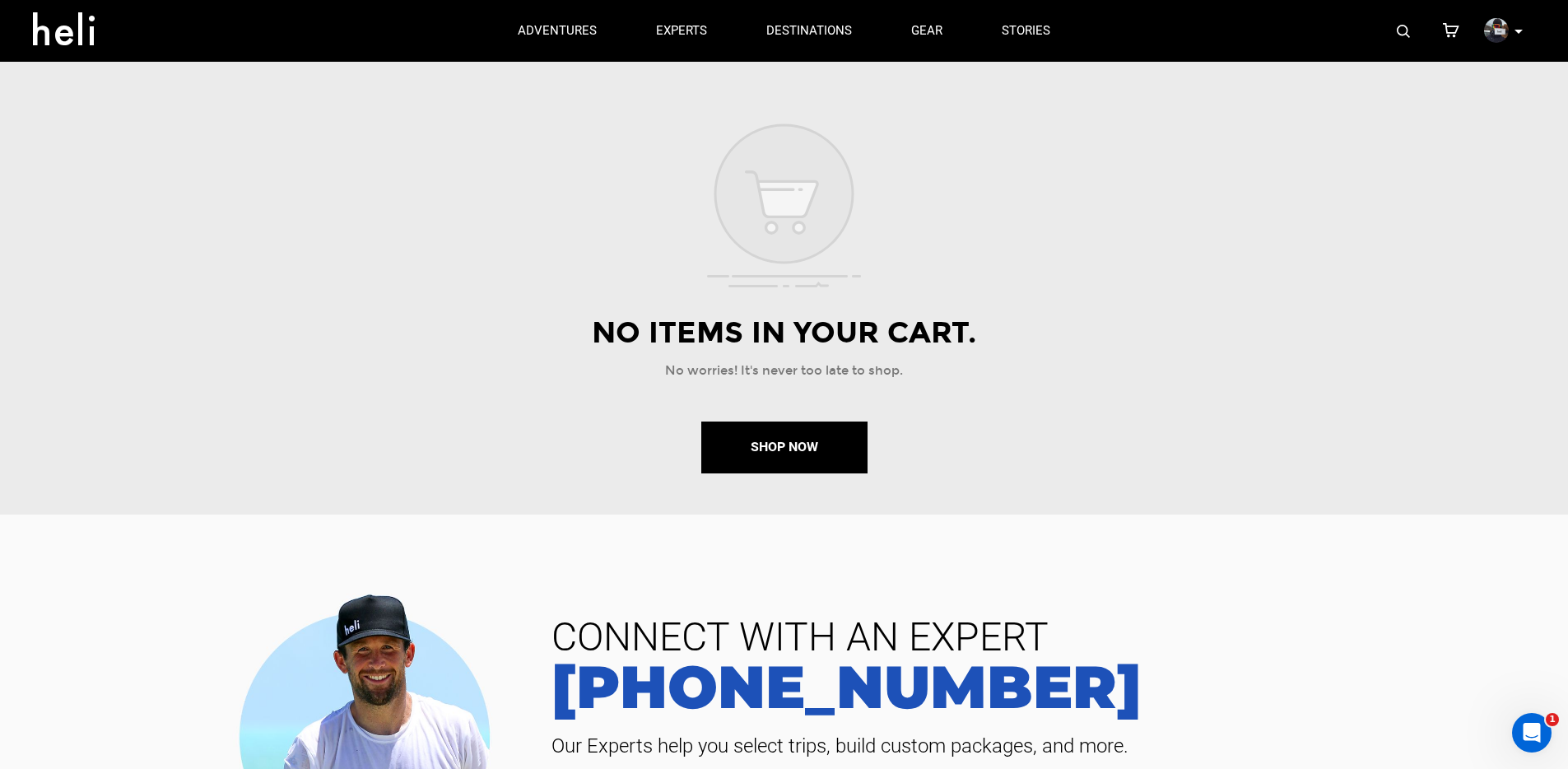
click at [67, 29] on icon at bounding box center [69, 23] width 74 height 26
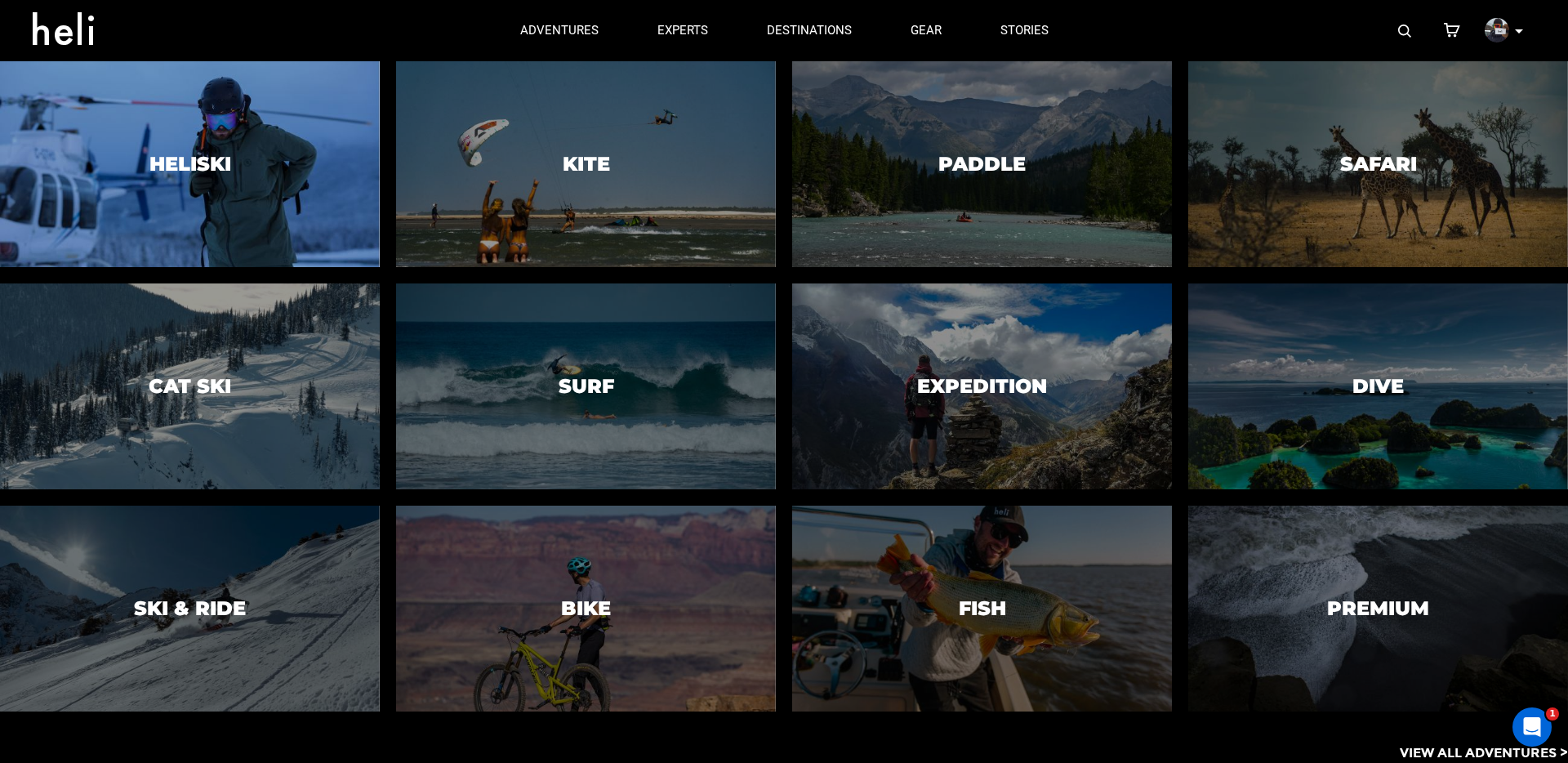
click at [193, 166] on h3 "Heliski" at bounding box center [190, 164] width 81 height 22
click at [245, 180] on div at bounding box center [189, 164] width 387 height 210
